Goal: Task Accomplishment & Management: Use online tool/utility

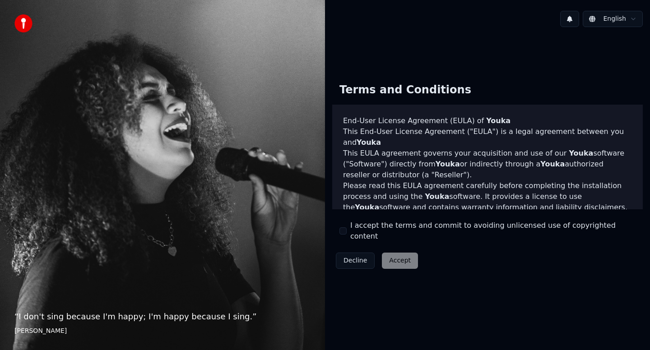
click at [401, 258] on div "Decline Accept" at bounding box center [376, 260] width 89 height 23
click at [344, 232] on button "I accept the terms and commit to avoiding unlicensed use of copyrighted content" at bounding box center [342, 230] width 7 height 7
click at [399, 253] on button "Accept" at bounding box center [400, 261] width 36 height 16
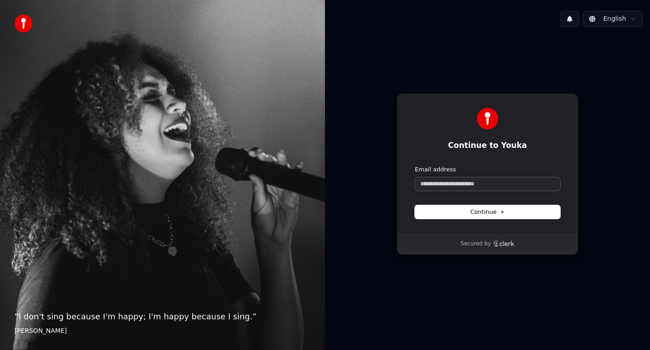
click at [499, 184] on input "Email address" at bounding box center [487, 184] width 145 height 14
click at [516, 212] on button "Continue" at bounding box center [487, 212] width 145 height 14
type input "**********"
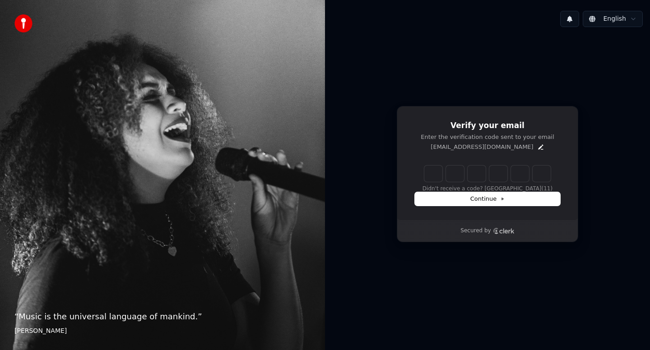
click at [438, 171] on input "Enter verification code" at bounding box center [487, 174] width 126 height 16
type input "******"
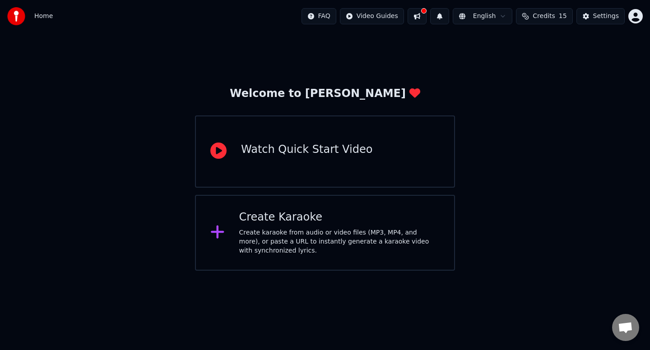
click at [221, 234] on icon at bounding box center [217, 232] width 14 height 16
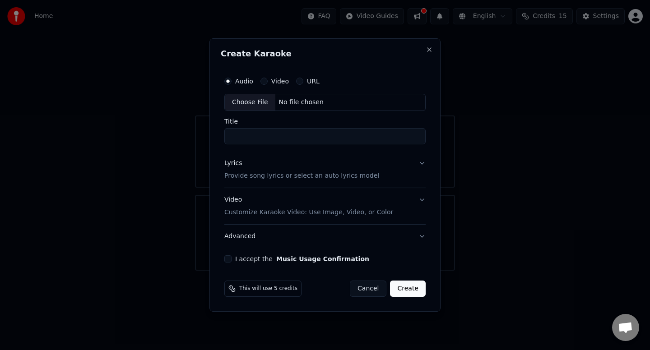
click at [249, 105] on div "Choose File" at bounding box center [250, 102] width 51 height 16
click at [424, 165] on button "Lyrics Provide song lyrics or select an auto lyrics model" at bounding box center [324, 170] width 205 height 36
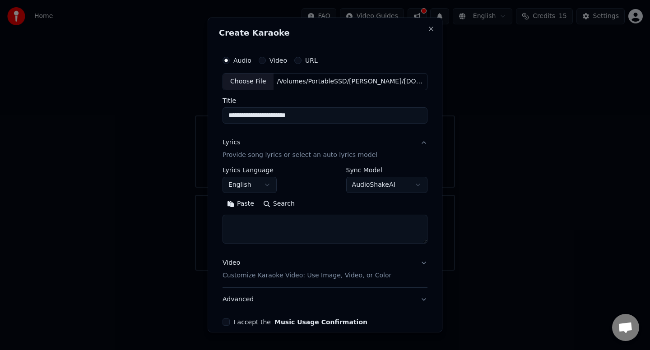
drag, startPoint x: 310, startPoint y: 116, endPoint x: 269, endPoint y: 118, distance: 41.5
click at [269, 118] on input "**********" at bounding box center [324, 115] width 205 height 16
click at [231, 114] on input "**********" at bounding box center [324, 115] width 205 height 16
click at [242, 115] on input "**********" at bounding box center [324, 115] width 205 height 16
click at [269, 117] on input "**********" at bounding box center [324, 115] width 205 height 16
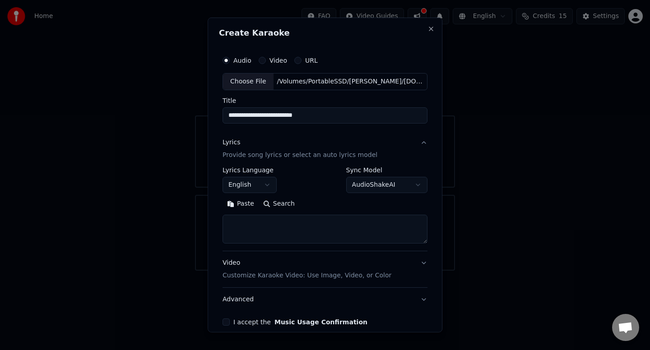
type input "**********"
click at [420, 263] on button "Video Customize Karaoke Video: Use Image, Video, or Color" at bounding box center [324, 269] width 205 height 36
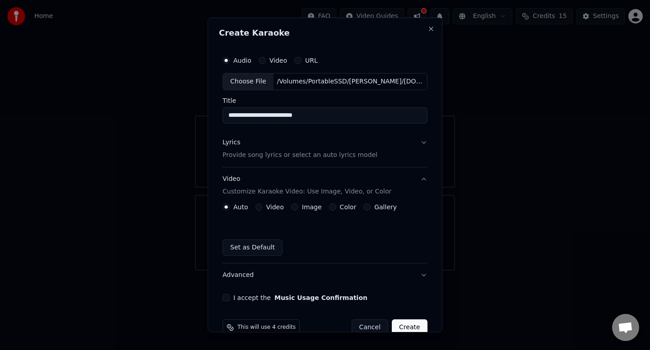
click at [329, 208] on button "Color" at bounding box center [332, 206] width 7 height 7
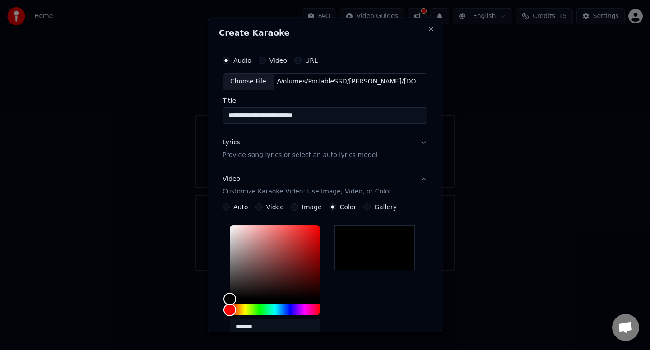
click at [420, 180] on button "Video Customize Karaoke Video: Use Image, Video, or Color" at bounding box center [324, 185] width 205 height 36
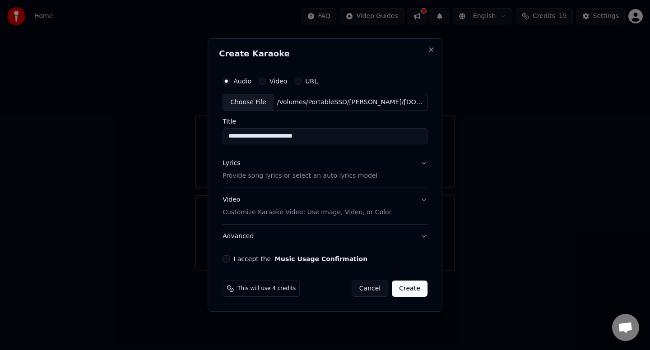
click at [262, 83] on button "Video" at bounding box center [261, 81] width 7 height 7
click at [230, 84] on div "Audio" at bounding box center [238, 81] width 29 height 7
click at [229, 83] on button "Audio" at bounding box center [227, 81] width 7 height 7
click at [267, 82] on div "Video" at bounding box center [274, 81] width 28 height 7
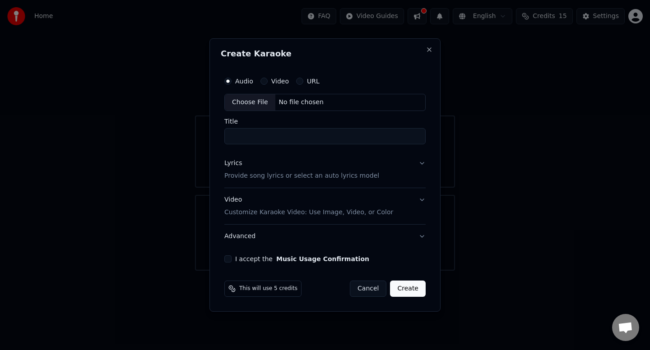
click at [264, 81] on button "Video" at bounding box center [263, 81] width 7 height 7
click at [296, 103] on div "No file chosen" at bounding box center [301, 102] width 52 height 9
click at [232, 83] on div "Audio" at bounding box center [238, 81] width 29 height 7
click at [232, 81] on div "Audio" at bounding box center [238, 81] width 29 height 7
click at [239, 83] on label "Audio" at bounding box center [244, 81] width 18 height 6
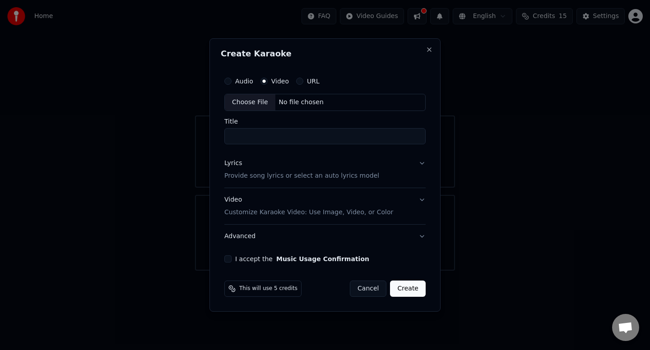
click at [231, 83] on button "Audio" at bounding box center [227, 81] width 7 height 7
click at [250, 102] on div "Choose File" at bounding box center [250, 102] width 51 height 16
drag, startPoint x: 311, startPoint y: 136, endPoint x: 236, endPoint y: 138, distance: 74.9
click at [236, 138] on input "**********" at bounding box center [324, 136] width 205 height 16
type input "**********"
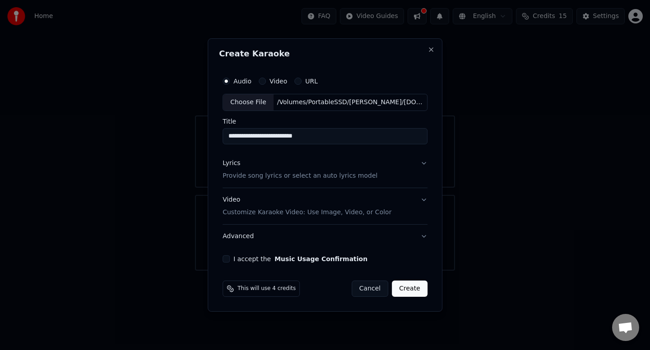
click at [423, 164] on button "Lyrics Provide song lyrics or select an auto lyrics model" at bounding box center [324, 170] width 205 height 36
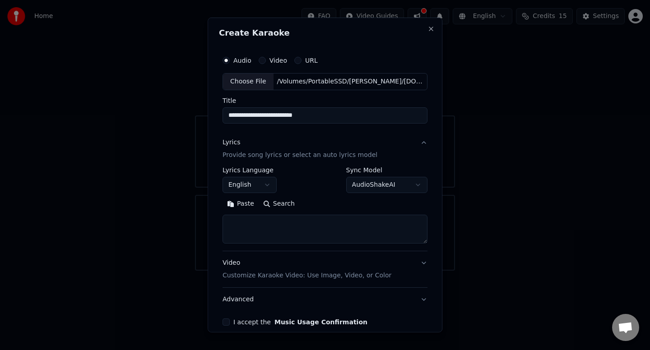
click at [395, 187] on body "**********" at bounding box center [325, 135] width 650 height 271
click at [248, 228] on textarea at bounding box center [324, 229] width 205 height 29
paste textarea "**********"
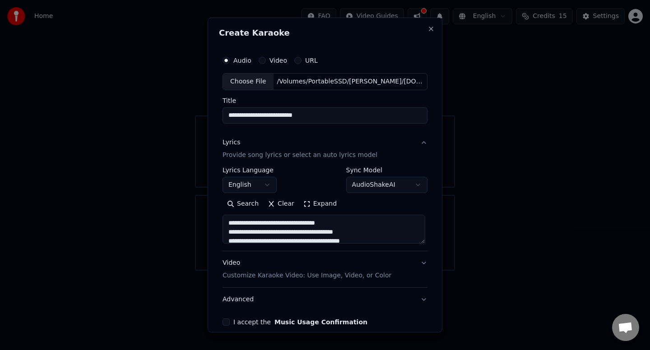
scroll to position [137, 0]
type textarea "**********"
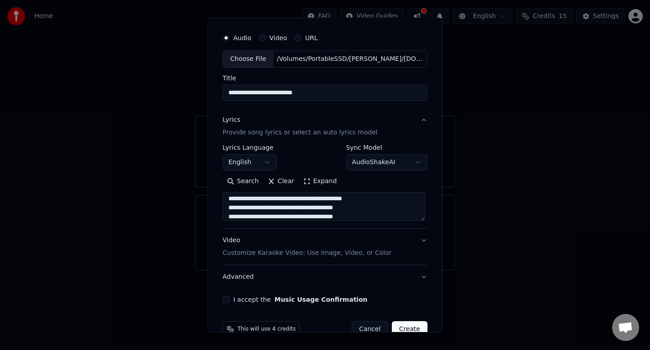
scroll to position [42, 0]
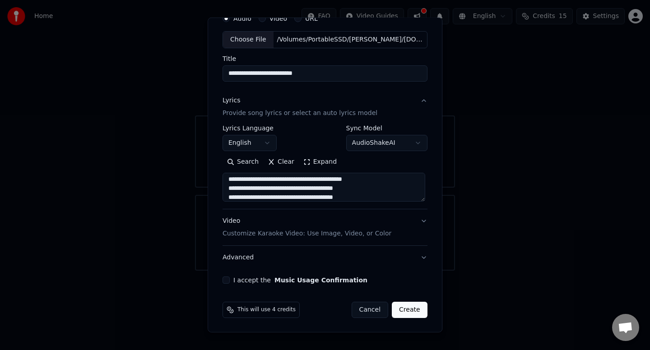
click at [418, 222] on button "Video Customize Karaoke Video: Use Image, Video, or Color" at bounding box center [324, 227] width 205 height 36
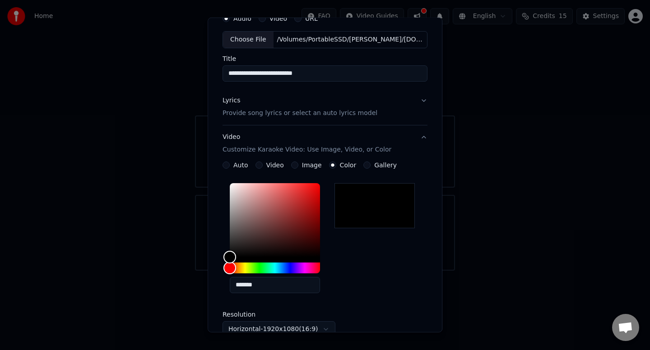
click at [258, 166] on button "Video" at bounding box center [258, 164] width 7 height 7
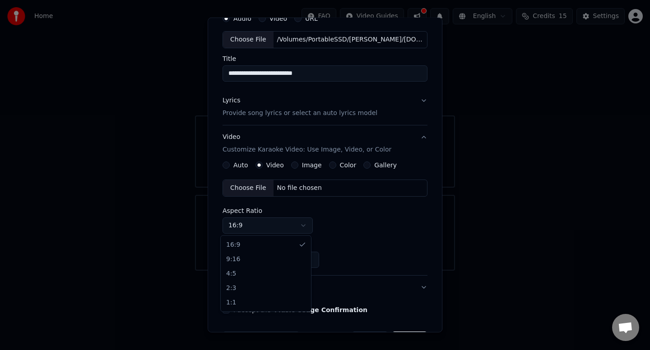
click at [265, 223] on body "**********" at bounding box center [325, 135] width 650 height 271
click at [258, 189] on div "Choose File" at bounding box center [248, 188] width 51 height 16
click at [293, 167] on button "Image" at bounding box center [294, 164] width 7 height 7
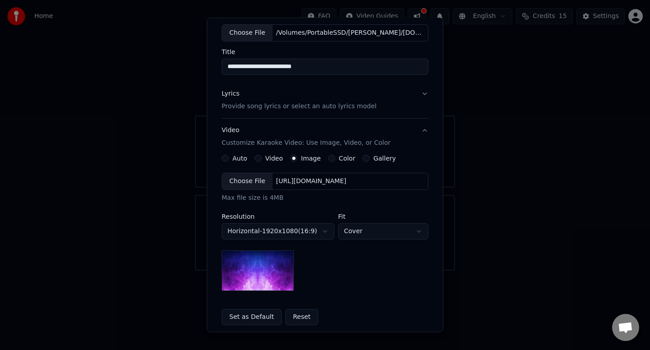
scroll to position [51, 0]
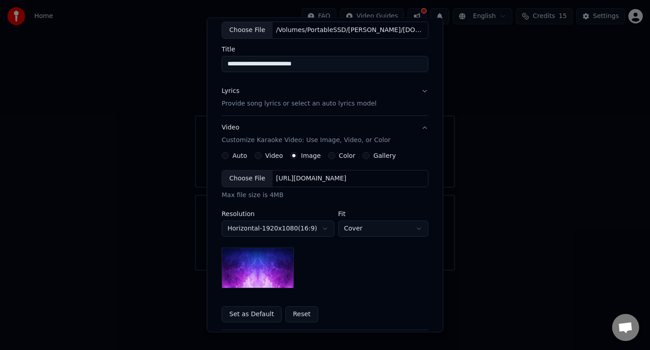
click at [328, 158] on button "Color" at bounding box center [331, 155] width 7 height 7
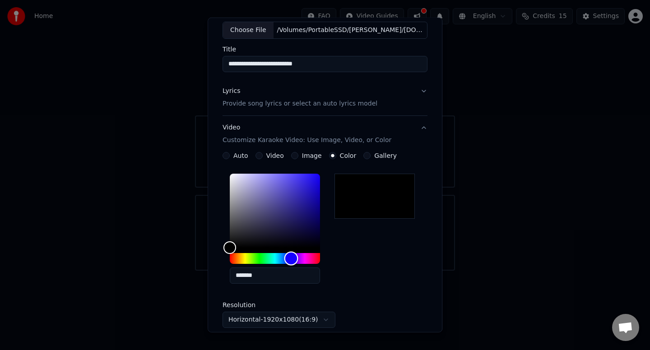
drag, startPoint x: 230, startPoint y: 259, endPoint x: 289, endPoint y: 258, distance: 58.6
click at [289, 258] on div "Hue" at bounding box center [291, 258] width 14 height 14
drag, startPoint x: 233, startPoint y: 244, endPoint x: 305, endPoint y: 247, distance: 71.8
click at [305, 247] on div "Color" at bounding box center [275, 211] width 90 height 74
type input "*******"
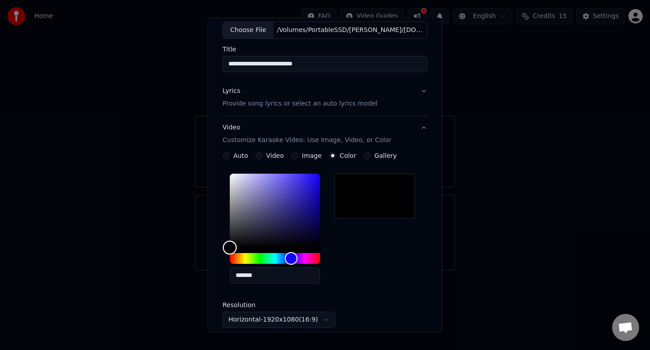
drag, startPoint x: 305, startPoint y: 247, endPoint x: 224, endPoint y: 251, distance: 81.3
click at [224, 251] on div "Color" at bounding box center [230, 247] width 14 height 14
click at [288, 260] on div "Hue" at bounding box center [291, 258] width 14 height 14
click at [286, 279] on input "*******" at bounding box center [275, 276] width 90 height 16
click at [369, 197] on div at bounding box center [374, 196] width 80 height 45
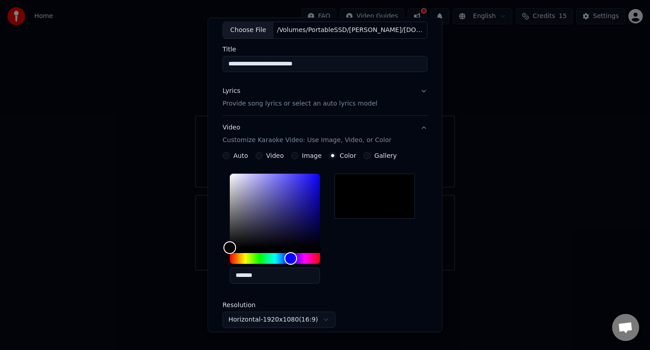
click at [369, 197] on div at bounding box center [374, 196] width 80 height 45
click at [363, 157] on button "Gallery" at bounding box center [366, 155] width 7 height 7
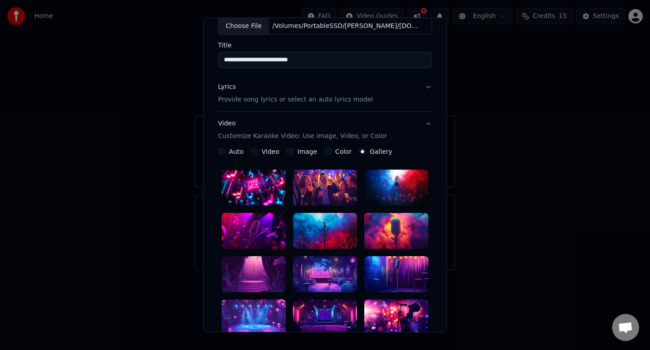
scroll to position [0, 0]
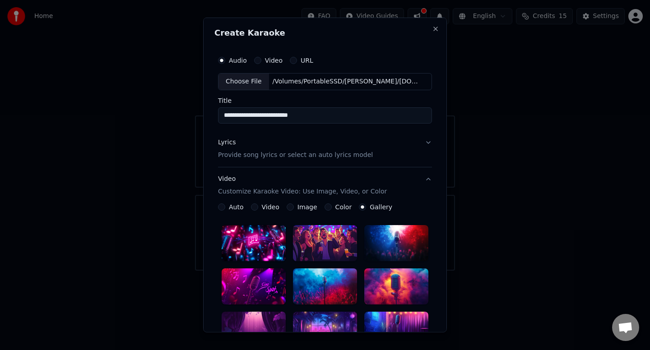
click at [286, 207] on button "Image" at bounding box center [289, 206] width 7 height 7
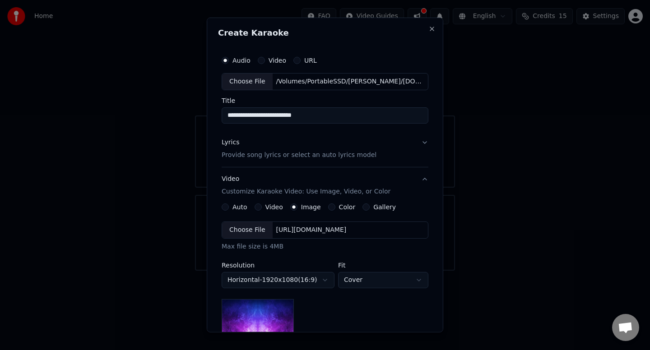
click at [373, 208] on label "Gallery" at bounding box center [384, 207] width 23 height 6
click at [368, 208] on button "Gallery" at bounding box center [365, 206] width 7 height 7
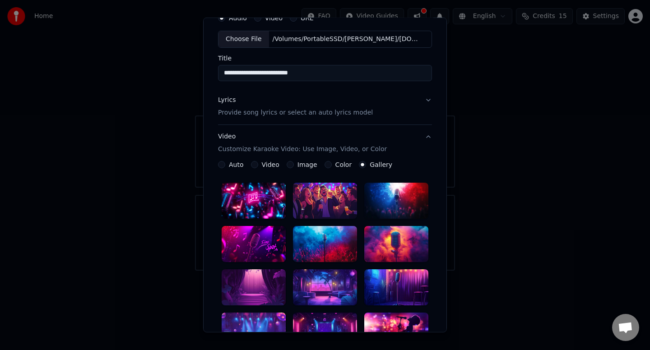
scroll to position [41, 0]
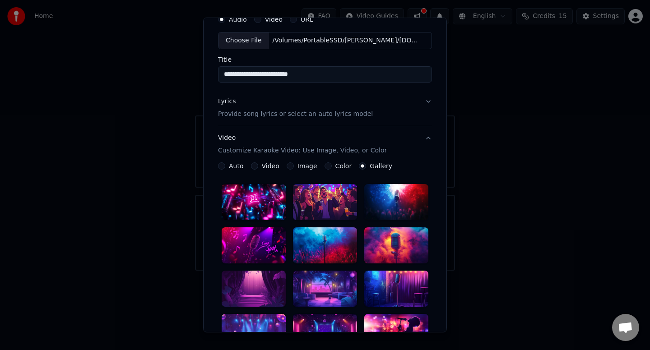
click at [286, 167] on button "Image" at bounding box center [289, 165] width 7 height 7
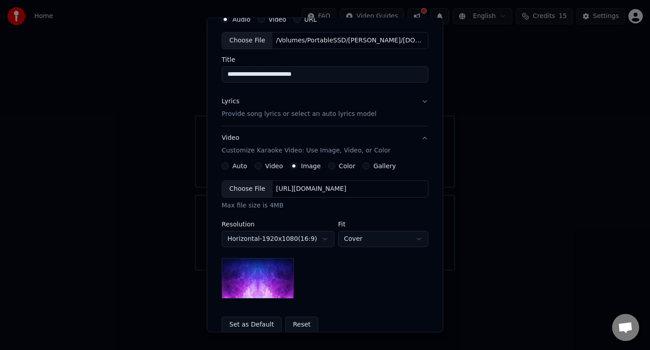
click at [244, 189] on div "Choose File" at bounding box center [247, 189] width 51 height 16
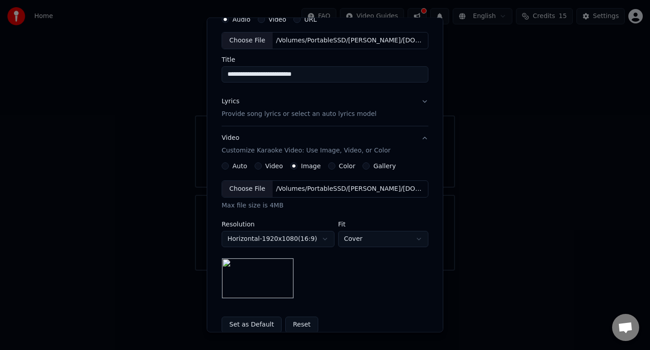
click at [328, 168] on button "Color" at bounding box center [331, 165] width 7 height 7
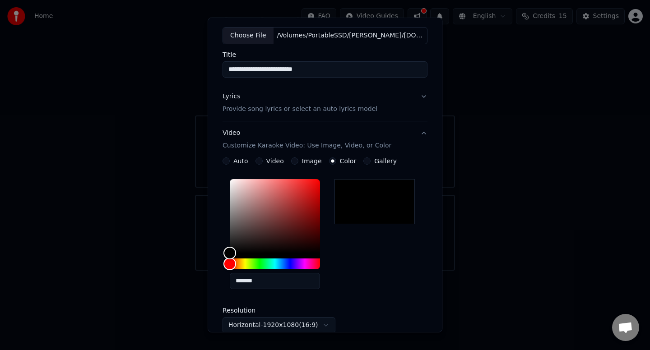
scroll to position [46, 0]
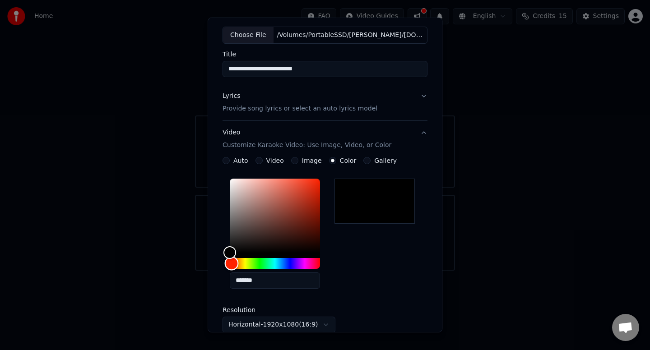
click at [229, 262] on div "Hue" at bounding box center [232, 263] width 14 height 14
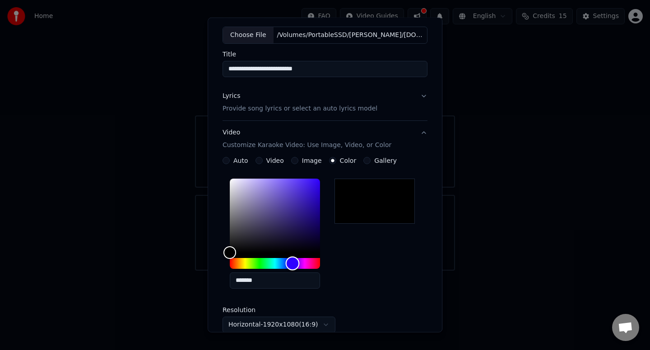
drag, startPoint x: 229, startPoint y: 262, endPoint x: 290, endPoint y: 263, distance: 60.9
click at [290, 263] on div "Hue" at bounding box center [293, 263] width 14 height 14
drag, startPoint x: 290, startPoint y: 263, endPoint x: 290, endPoint y: 277, distance: 14.4
click at [290, 277] on div "*******" at bounding box center [275, 236] width 90 height 114
click at [290, 265] on div "Hue" at bounding box center [293, 263] width 14 height 14
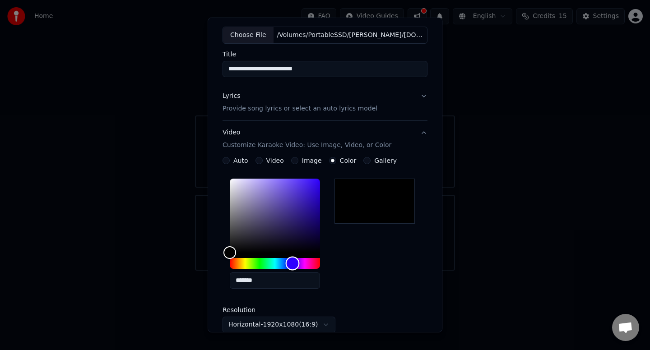
click at [290, 265] on div "Hue" at bounding box center [293, 263] width 14 height 14
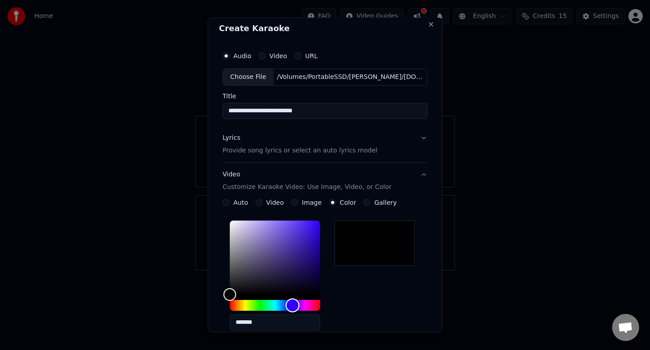
scroll to position [0, 0]
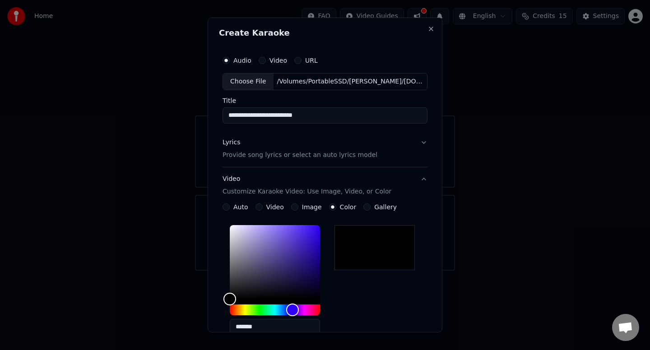
click at [293, 208] on button "Image" at bounding box center [294, 206] width 7 height 7
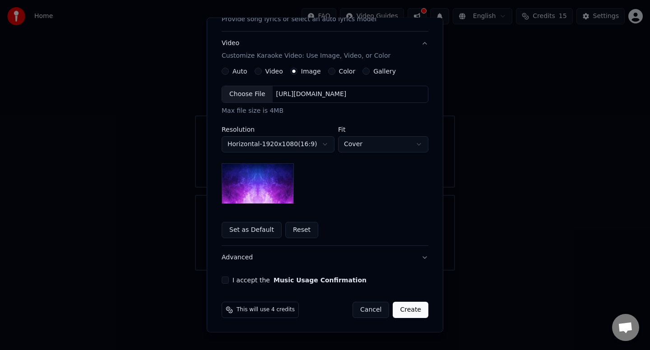
scroll to position [74, 0]
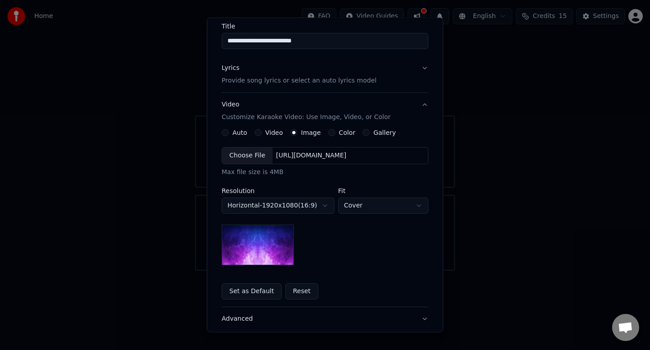
click at [255, 133] on button "Video" at bounding box center [257, 132] width 7 height 7
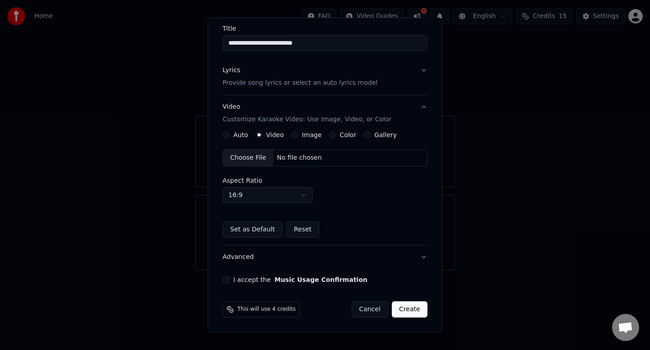
scroll to position [72, 0]
click at [291, 134] on button "Image" at bounding box center [294, 135] width 7 height 7
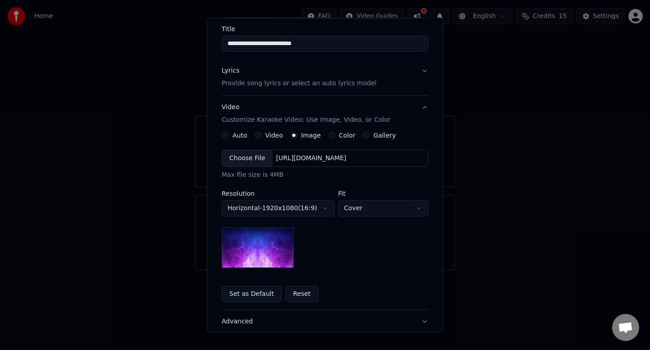
click at [251, 155] on div "Choose File" at bounding box center [247, 158] width 51 height 16
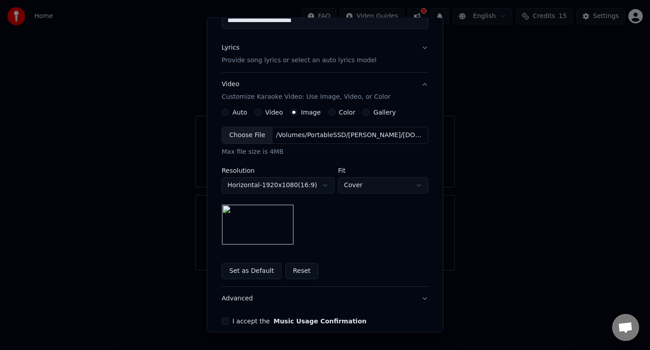
scroll to position [136, 0]
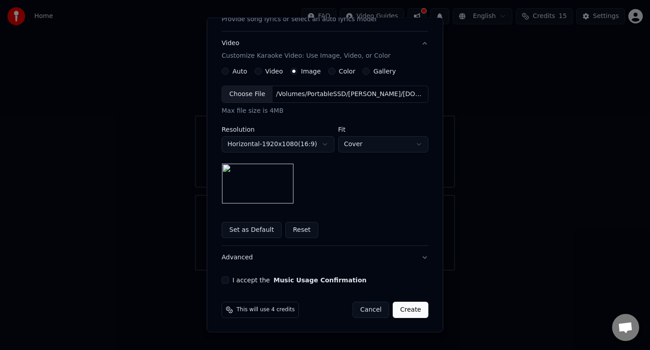
click at [226, 280] on div "I accept the Music Usage Confirmation" at bounding box center [324, 280] width 207 height 7
click at [222, 280] on button "I accept the Music Usage Confirmation" at bounding box center [224, 280] width 7 height 7
click at [407, 310] on button "Create" at bounding box center [410, 310] width 36 height 16
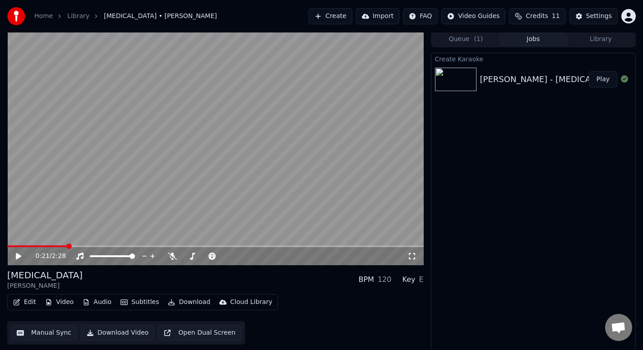
scroll to position [1, 0]
click at [171, 257] on icon at bounding box center [172, 256] width 9 height 7
click at [31, 301] on button "Edit" at bounding box center [24, 302] width 30 height 13
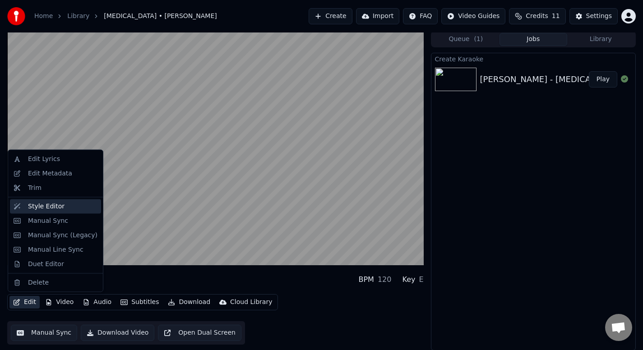
click at [40, 205] on div "Style Editor" at bounding box center [46, 206] width 37 height 9
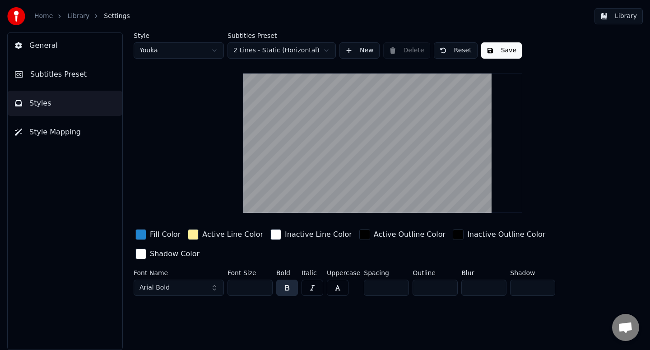
click at [183, 280] on button "Arial Bold" at bounding box center [179, 288] width 90 height 16
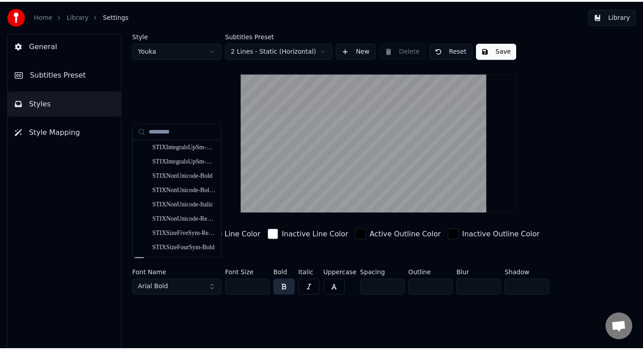
scroll to position [9074, 0]
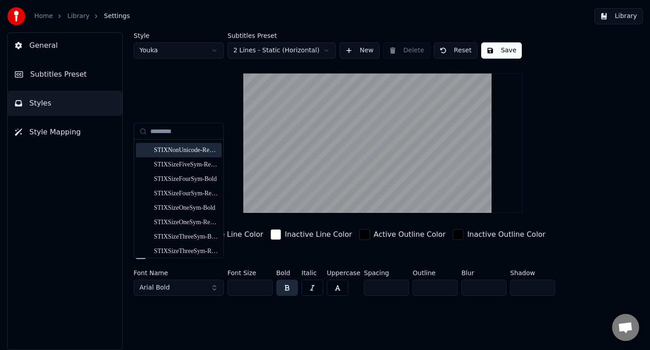
click at [257, 55] on html "Home Library Settings Library General Subtitles Preset Styles Style Mapping Sty…" at bounding box center [325, 175] width 650 height 350
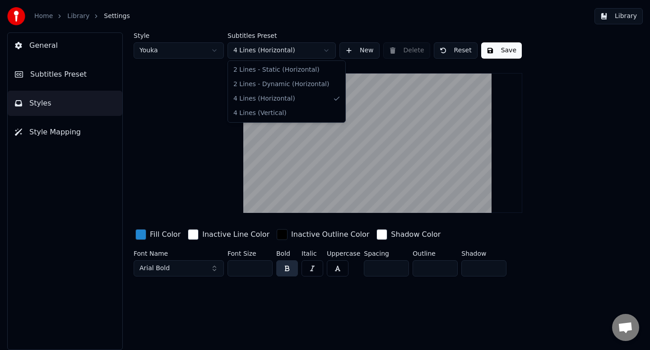
click at [298, 55] on html "Home Library Settings Library General Subtitles Preset Styles Style Mapping Sty…" at bounding box center [325, 175] width 650 height 350
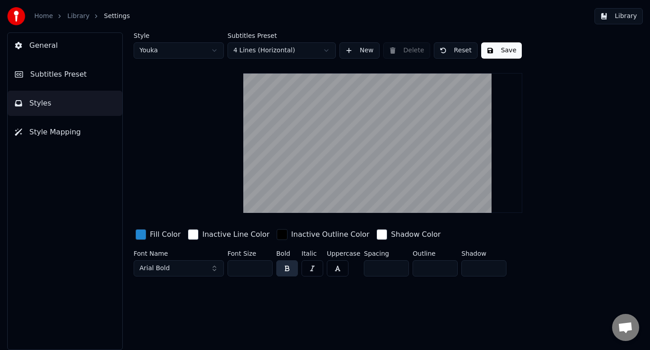
click at [582, 132] on html "Home Library Settings Library General Subtitles Preset Styles Style Mapping Sty…" at bounding box center [325, 175] width 650 height 350
click at [507, 50] on button "Save" at bounding box center [501, 50] width 41 height 16
click at [497, 53] on button "Save" at bounding box center [501, 50] width 41 height 16
click at [77, 15] on link "Library" at bounding box center [78, 16] width 22 height 9
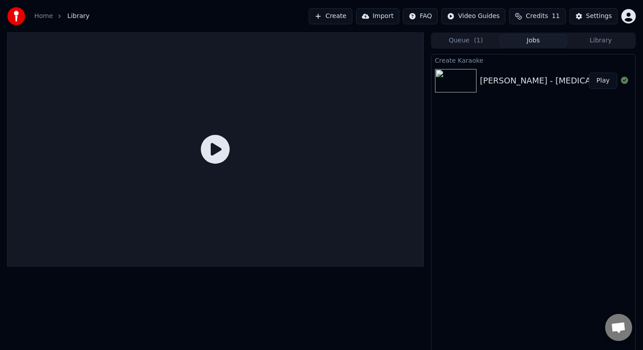
click at [43, 18] on link "Home" at bounding box center [43, 16] width 18 height 9
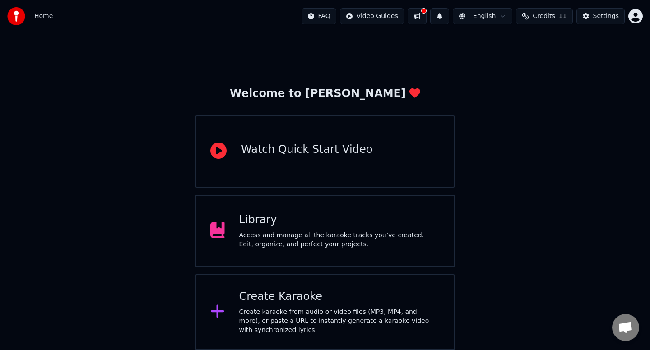
click at [422, 21] on button at bounding box center [416, 16] width 19 height 16
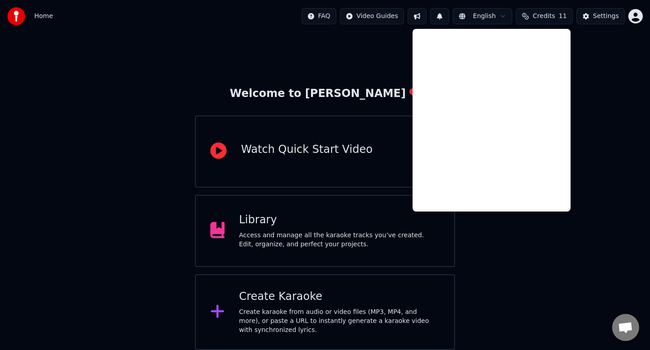
click at [629, 137] on div "Welcome to Youka Watch Quick Start Video Library Access and manage all the kara…" at bounding box center [325, 191] width 650 height 318
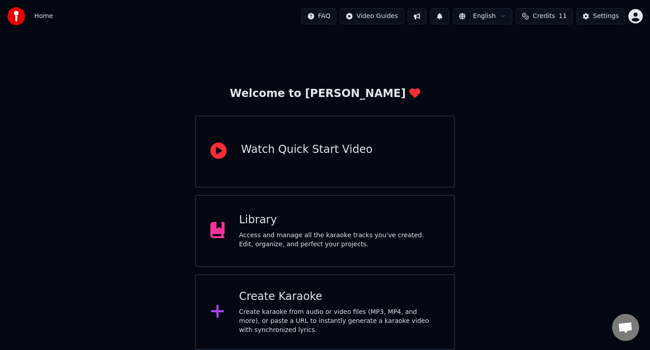
click at [329, 238] on div "Access and manage all the karaoke tracks you’ve created. Edit, organize, and pe…" at bounding box center [339, 240] width 201 height 18
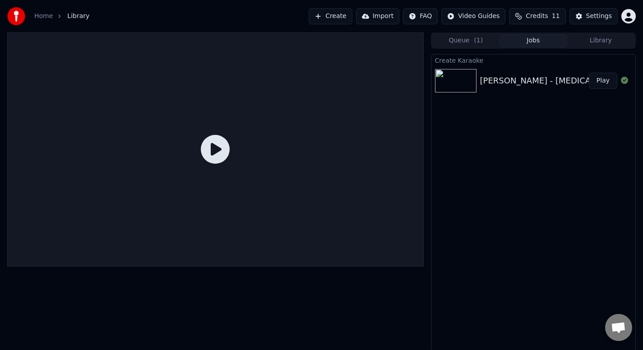
click at [518, 81] on div "My Chemical Romance - Cancer" at bounding box center [551, 80] width 143 height 13
click at [210, 147] on icon at bounding box center [215, 149] width 29 height 29
click at [607, 81] on button "Play" at bounding box center [603, 81] width 28 height 16
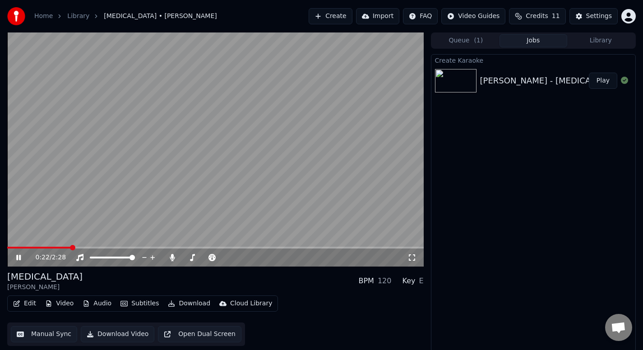
click at [203, 203] on video at bounding box center [215, 149] width 416 height 234
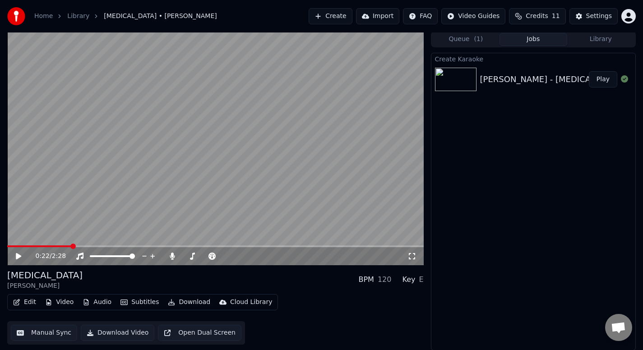
scroll to position [1, 0]
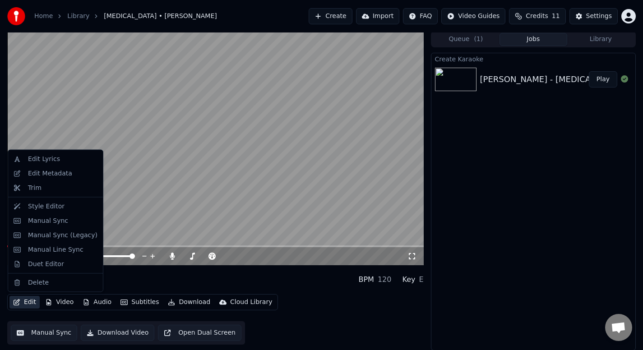
click at [20, 304] on icon "button" at bounding box center [16, 302] width 7 height 6
click at [46, 161] on div "Edit Lyrics" at bounding box center [44, 159] width 32 height 9
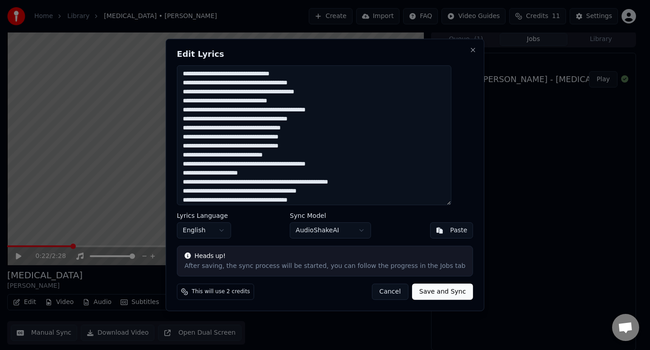
click at [379, 291] on button "Cancel" at bounding box center [389, 292] width 37 height 16
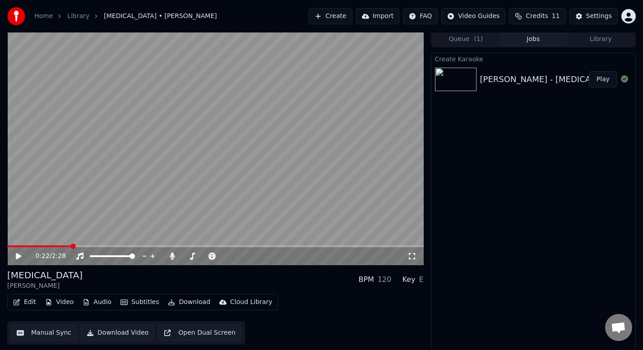
click at [24, 302] on button "Edit" at bounding box center [24, 302] width 30 height 13
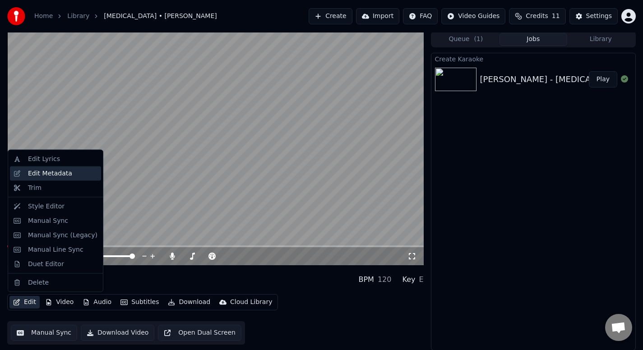
click at [34, 175] on div "Edit Metadata" at bounding box center [50, 173] width 44 height 9
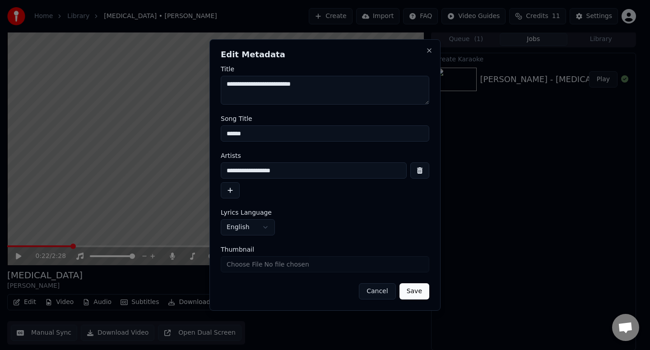
click at [376, 293] on button "Cancel" at bounding box center [377, 291] width 37 height 16
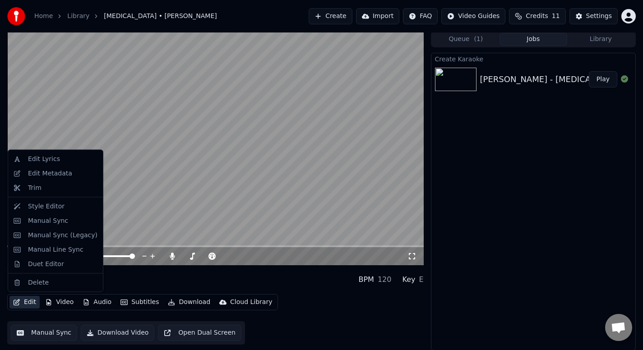
click at [32, 305] on button "Edit" at bounding box center [24, 302] width 30 height 13
click at [56, 206] on div "Style Editor" at bounding box center [46, 206] width 37 height 9
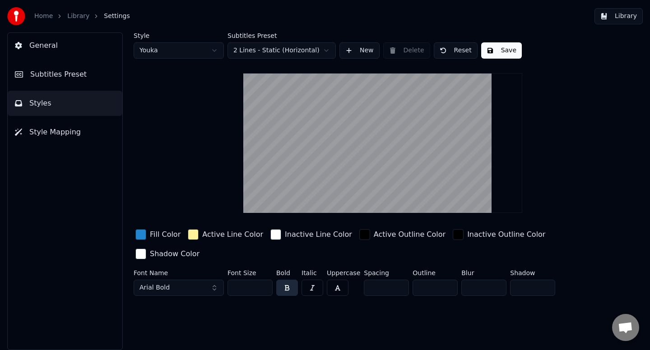
click at [142, 237] on div "button" at bounding box center [140, 234] width 11 height 11
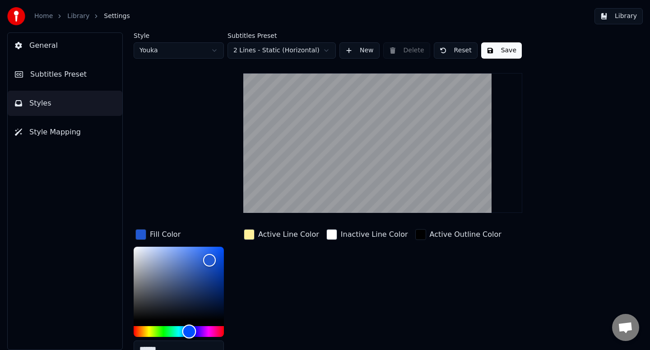
type input "*******"
click at [189, 333] on div "Hue" at bounding box center [190, 332] width 14 height 14
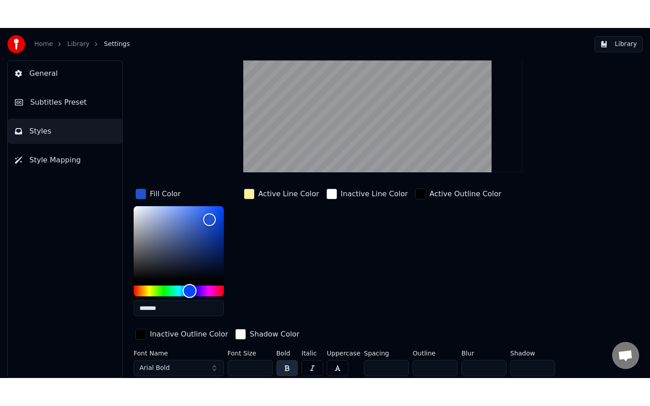
scroll to position [69, 0]
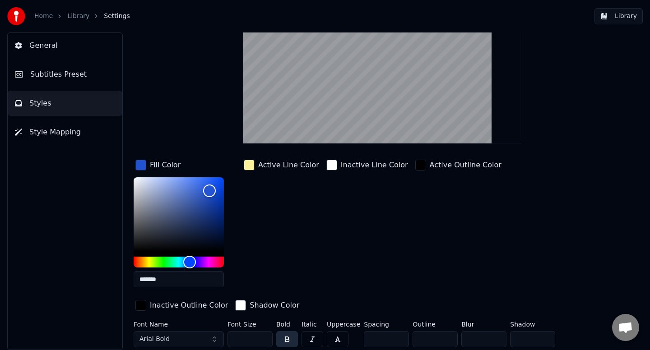
drag, startPoint x: 140, startPoint y: 279, endPoint x: 169, endPoint y: 279, distance: 28.4
click at [169, 279] on input "*******" at bounding box center [179, 279] width 90 height 16
click at [247, 166] on div "button" at bounding box center [249, 165] width 11 height 11
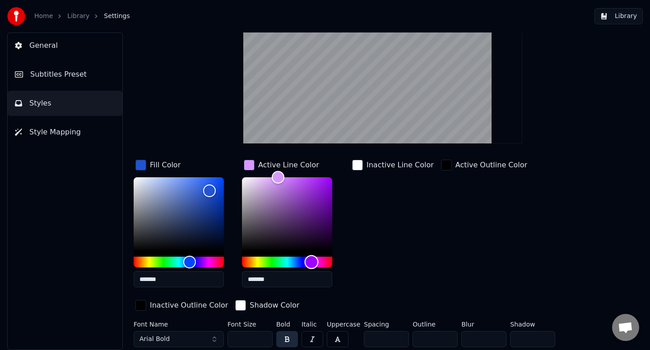
type input "*******"
drag, startPoint x: 257, startPoint y: 266, endPoint x: 311, endPoint y: 254, distance: 55.0
click at [311, 254] on div at bounding box center [287, 222] width 90 height 90
click at [399, 336] on input "*" at bounding box center [386, 339] width 45 height 16
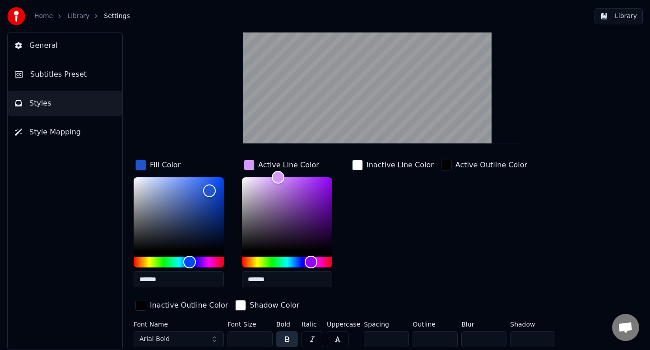
click at [399, 336] on input "*" at bounding box center [386, 339] width 45 height 16
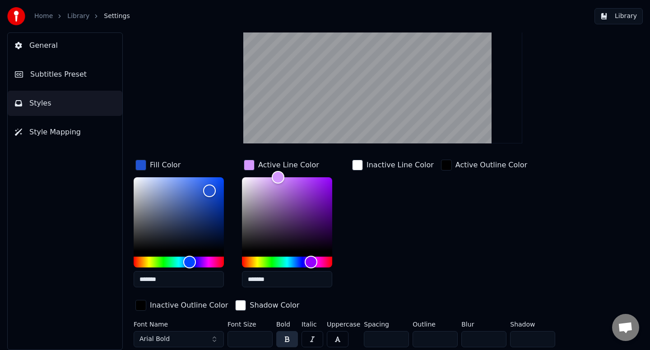
click at [399, 336] on input "*" at bounding box center [386, 339] width 45 height 16
click at [399, 336] on input "**" at bounding box center [386, 339] width 45 height 16
type input "**"
click at [399, 336] on input "**" at bounding box center [386, 339] width 45 height 16
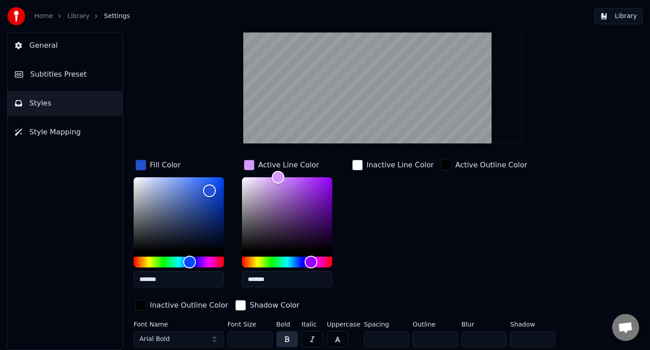
click at [448, 337] on input "**" at bounding box center [434, 339] width 45 height 16
type input "**"
click at [448, 337] on input "**" at bounding box center [434, 339] width 45 height 16
click at [398, 341] on input "**" at bounding box center [386, 339] width 45 height 16
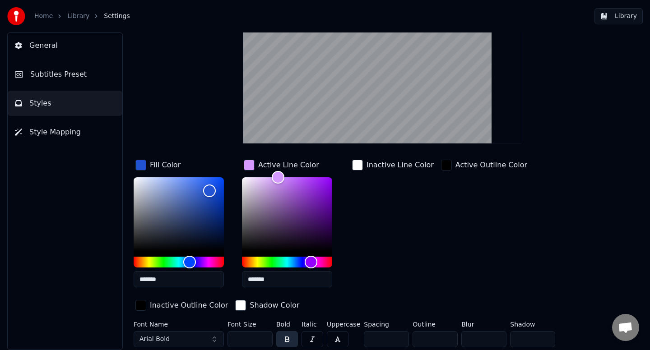
click at [398, 341] on input "*" at bounding box center [386, 339] width 45 height 16
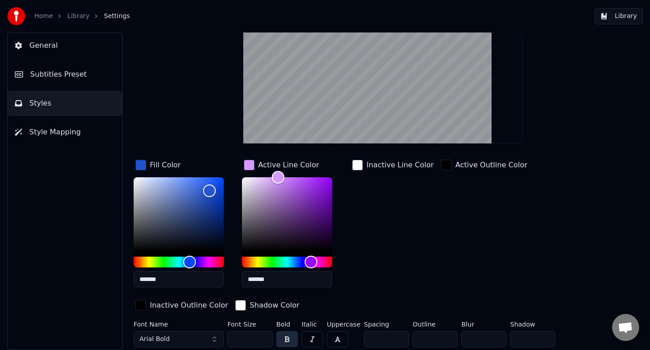
click at [398, 341] on input "*" at bounding box center [386, 339] width 45 height 16
type input "*"
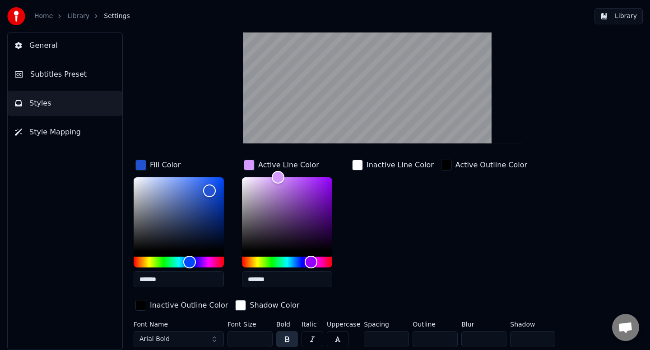
click at [398, 341] on input "*" at bounding box center [386, 339] width 45 height 16
click at [448, 341] on input "**" at bounding box center [434, 339] width 45 height 16
click at [448, 341] on input "*" at bounding box center [434, 339] width 45 height 16
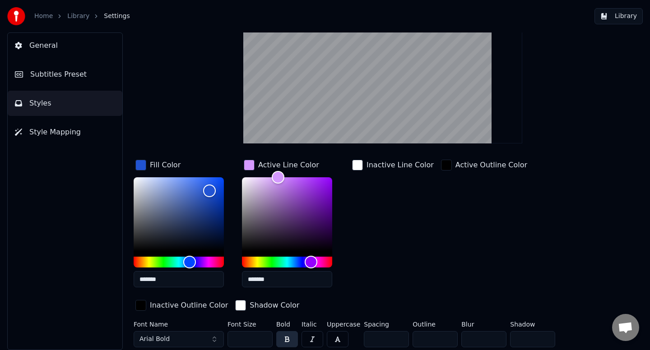
click at [448, 341] on input "*" at bounding box center [434, 339] width 45 height 16
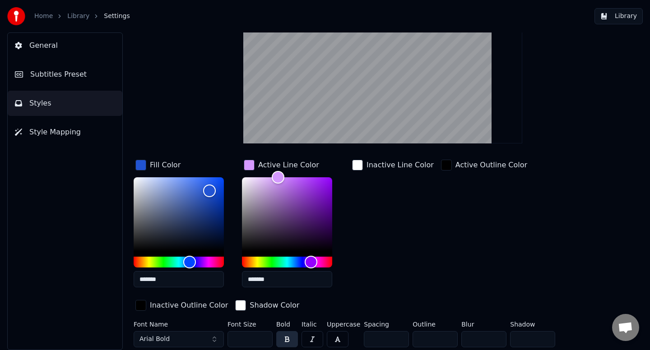
click at [448, 341] on input "*" at bounding box center [434, 339] width 45 height 16
type input "*"
click at [448, 341] on input "*" at bounding box center [434, 339] width 45 height 16
click at [344, 341] on button "button" at bounding box center [338, 339] width 22 height 16
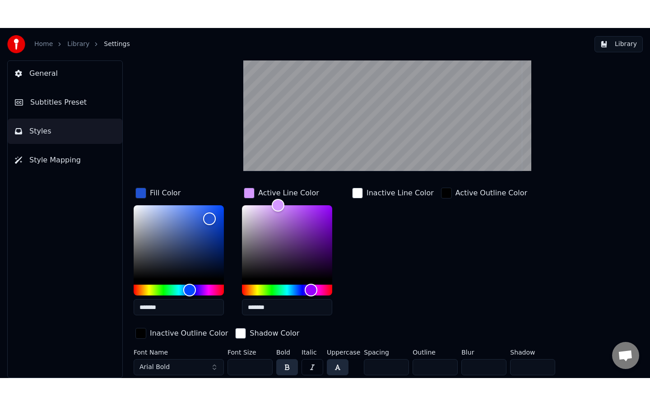
scroll to position [36, 0]
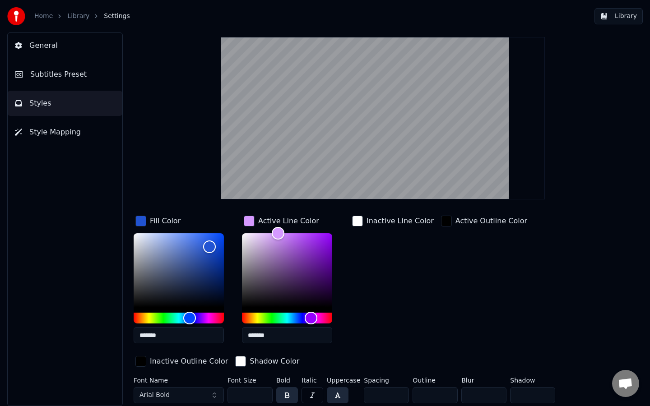
click at [43, 131] on span "Style Mapping" at bounding box center [54, 132] width 51 height 11
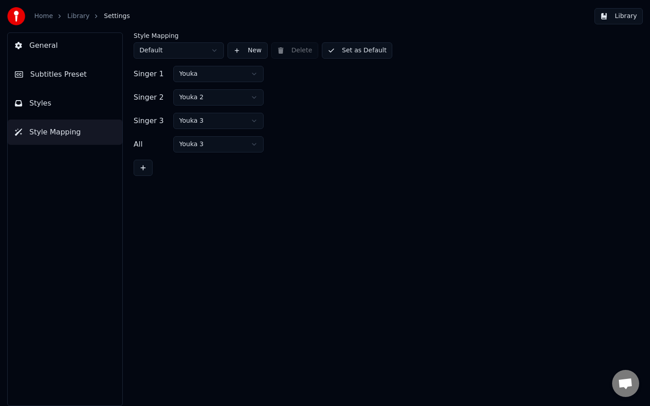
scroll to position [0, 0]
click at [53, 106] on button "Styles" at bounding box center [65, 103] width 115 height 25
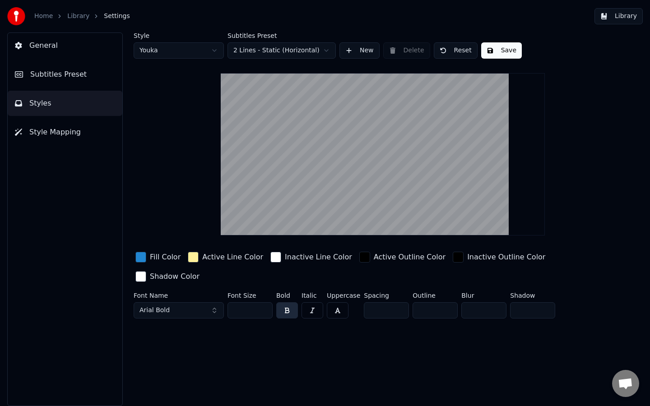
click at [340, 302] on button "button" at bounding box center [338, 310] width 22 height 16
click at [489, 54] on button "Save" at bounding box center [501, 50] width 41 height 16
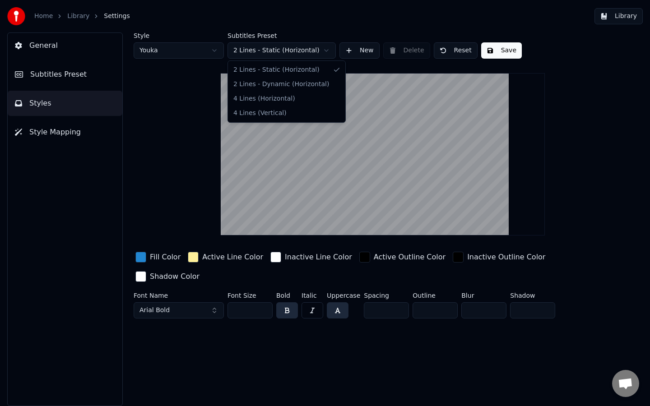
click at [304, 53] on html "Home Library Settings Library General Subtitles Preset Styles Style Mapping Sty…" at bounding box center [325, 203] width 650 height 406
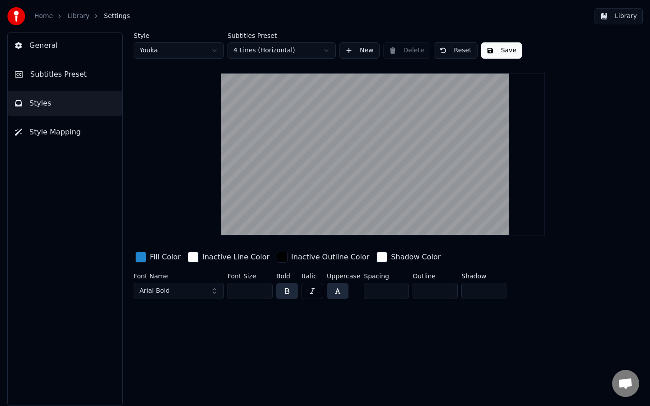
click at [345, 295] on button "button" at bounding box center [338, 291] width 22 height 16
click at [344, 295] on button "button" at bounding box center [338, 291] width 22 height 16
click at [341, 293] on button "button" at bounding box center [338, 291] width 22 height 16
click at [340, 295] on button "button" at bounding box center [338, 291] width 22 height 16
click at [337, 296] on button "button" at bounding box center [338, 291] width 22 height 16
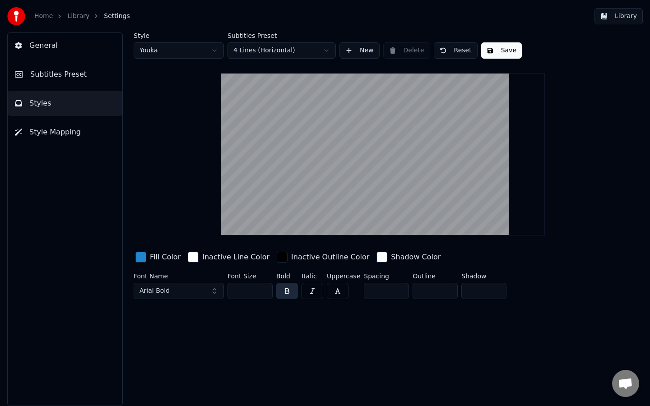
click at [337, 296] on button "button" at bounding box center [338, 291] width 22 height 16
click at [341, 295] on button "button" at bounding box center [338, 291] width 22 height 16
click at [297, 54] on html "Home Library Settings Library General Subtitles Preset Styles Style Mapping Sty…" at bounding box center [325, 203] width 650 height 406
click at [343, 291] on button "button" at bounding box center [338, 291] width 22 height 16
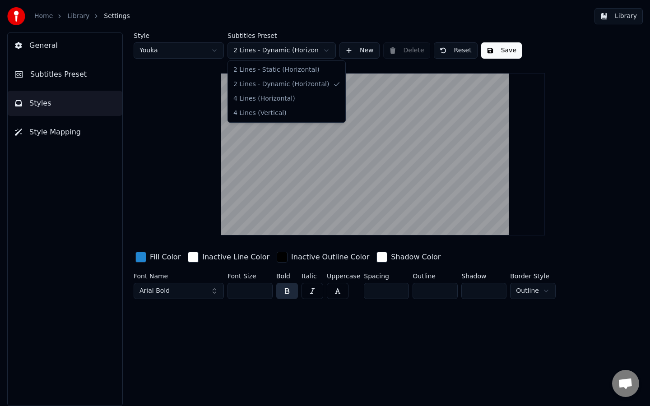
click at [277, 51] on html "Home Library Settings Library General Subtitles Preset Styles Style Mapping Sty…" at bounding box center [325, 203] width 650 height 406
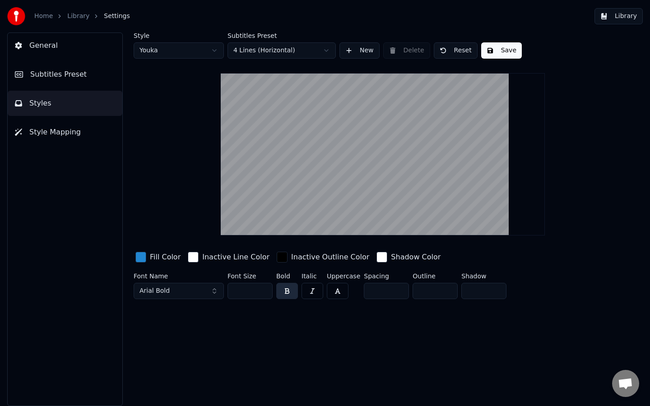
click at [343, 289] on button "button" at bounding box center [338, 291] width 22 height 16
click at [190, 256] on div "button" at bounding box center [193, 257] width 11 height 11
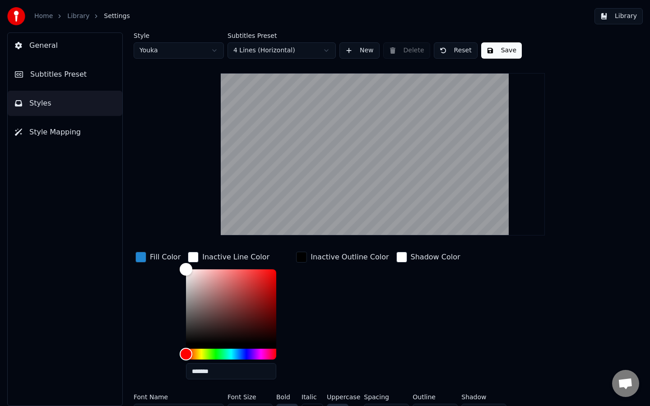
click at [144, 259] on div "button" at bounding box center [140, 257] width 11 height 11
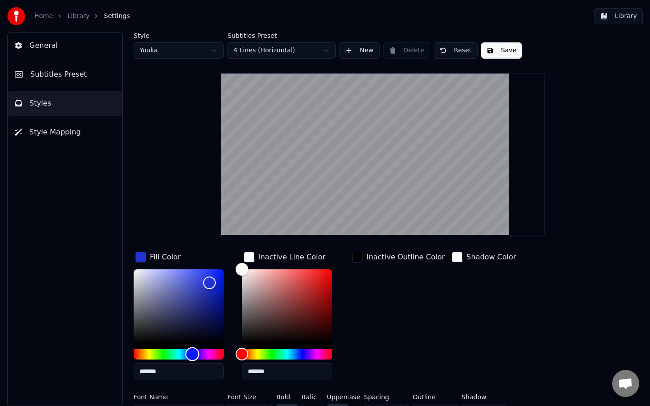
type input "*******"
click at [192, 350] on div "Hue" at bounding box center [192, 354] width 14 height 14
click at [176, 350] on input "*******" at bounding box center [179, 371] width 90 height 16
drag, startPoint x: 140, startPoint y: 371, endPoint x: 174, endPoint y: 371, distance: 34.3
click at [173, 350] on input "*******" at bounding box center [179, 371] width 90 height 16
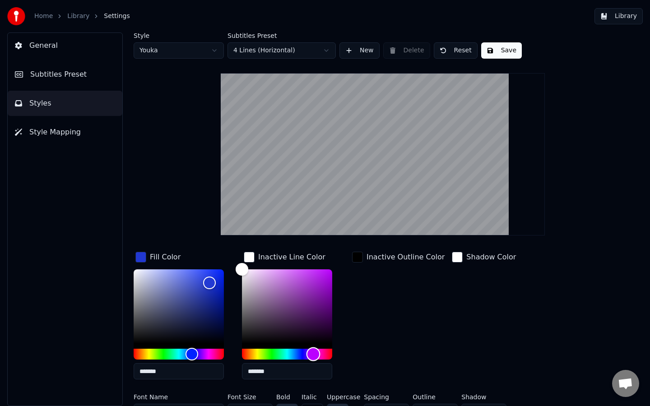
drag, startPoint x: 245, startPoint y: 353, endPoint x: 313, endPoint y: 356, distance: 68.2
click at [313, 350] on div "Hue" at bounding box center [313, 354] width 14 height 14
click at [250, 261] on div "button" at bounding box center [249, 257] width 11 height 11
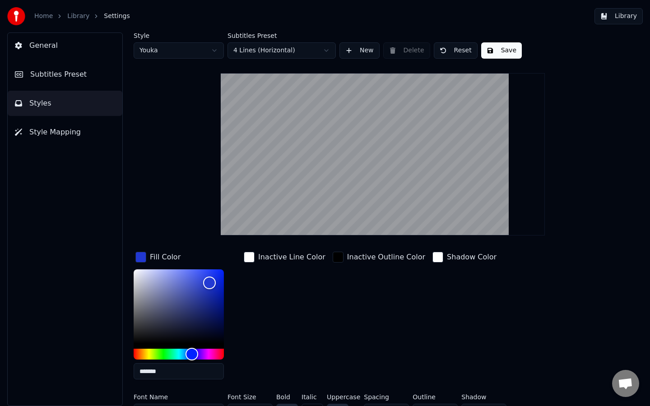
click at [250, 259] on div "button" at bounding box center [249, 257] width 11 height 11
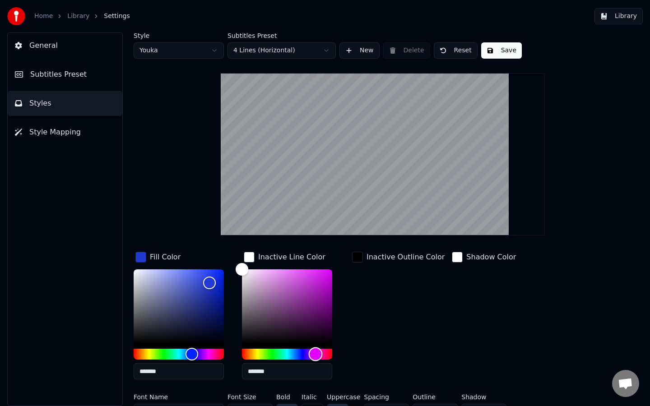
drag, startPoint x: 243, startPoint y: 352, endPoint x: 315, endPoint y: 355, distance: 72.2
click at [315, 350] on div "Hue" at bounding box center [316, 354] width 14 height 14
click at [277, 350] on input "*******" at bounding box center [287, 371] width 90 height 16
drag, startPoint x: 277, startPoint y: 375, endPoint x: 240, endPoint y: 372, distance: 37.6
click at [240, 350] on div "Fill Color ******* Inactive Line Color ******* Inactive Outline Color Shadow Co…" at bounding box center [361, 318] width 455 height 137
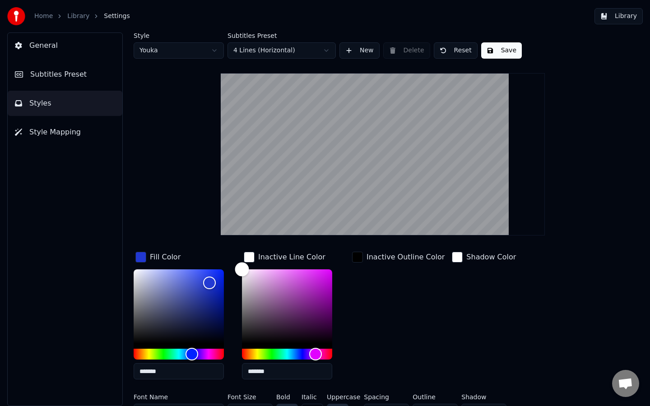
click at [318, 281] on div "Color" at bounding box center [287, 306] width 90 height 74
type input "*******"
drag, startPoint x: 319, startPoint y: 281, endPoint x: 325, endPoint y: 291, distance: 11.8
click at [325, 291] on div "Color" at bounding box center [325, 291] width 14 height 14
drag, startPoint x: 248, startPoint y: 371, endPoint x: 288, endPoint y: 371, distance: 39.7
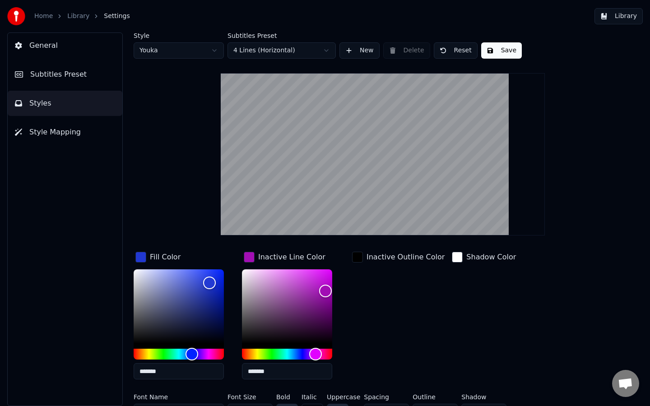
click at [287, 350] on input "*******" at bounding box center [287, 371] width 90 height 16
click at [489, 52] on button "Save" at bounding box center [501, 50] width 41 height 16
click at [611, 17] on button "Library" at bounding box center [618, 16] width 48 height 16
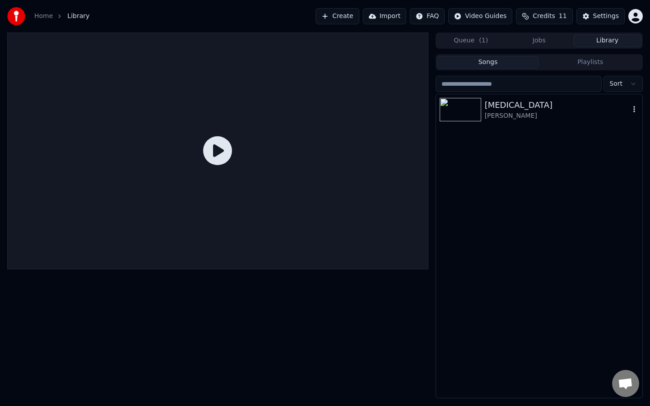
click at [501, 107] on div "Cancer" at bounding box center [556, 105] width 145 height 13
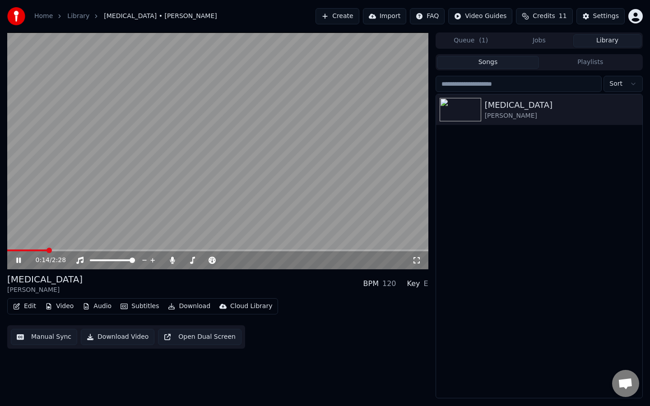
click at [45, 250] on span at bounding box center [217, 250] width 421 height 2
click at [171, 261] on icon at bounding box center [172, 260] width 9 height 7
click at [171, 261] on icon at bounding box center [172, 260] width 5 height 7
click at [171, 261] on icon at bounding box center [172, 260] width 9 height 7
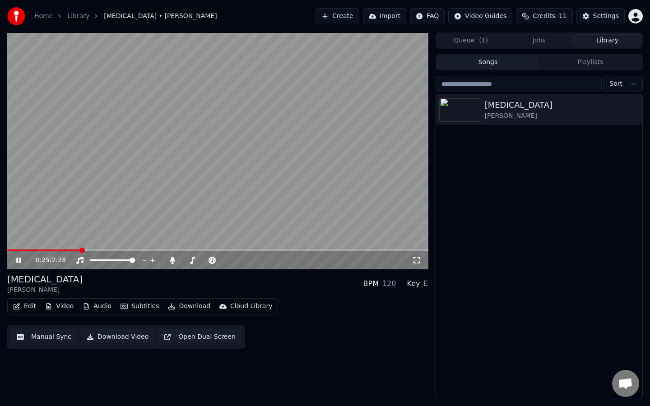
click at [18, 258] on icon at bounding box center [24, 260] width 21 height 7
click at [24, 308] on button "Edit" at bounding box center [24, 306] width 30 height 13
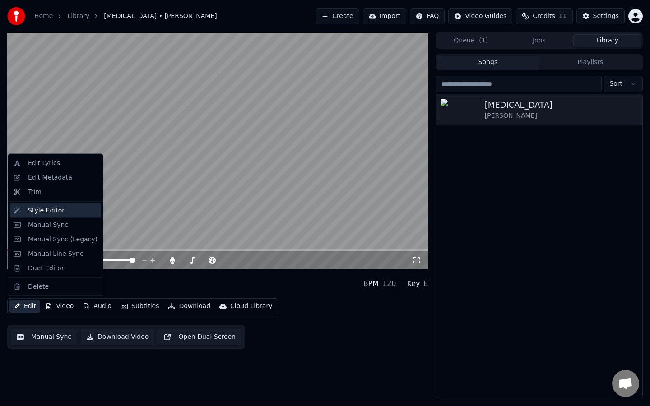
click at [51, 207] on div "Style Editor" at bounding box center [46, 210] width 37 height 9
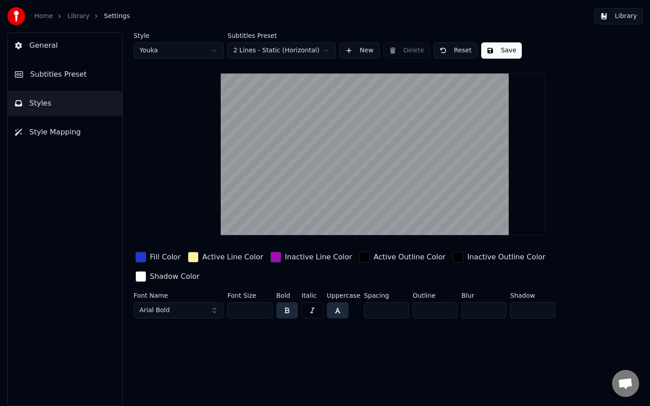
click at [298, 50] on html "Home Library Settings Library General Subtitles Preset Styles Style Mapping Sty…" at bounding box center [325, 203] width 650 height 406
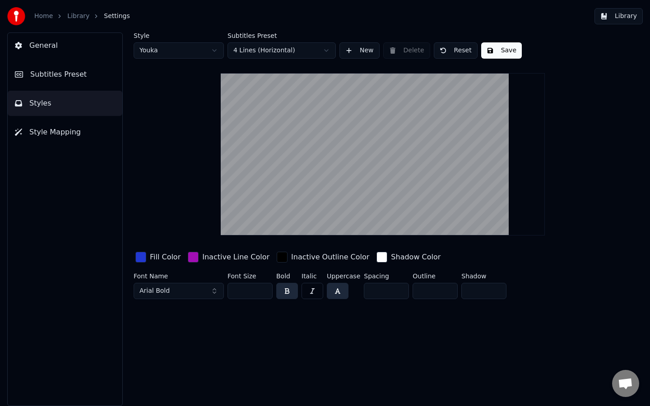
click at [391, 332] on div "Style Youka Subtitles Preset 4 Lines (Horizontal) New Delete Reset Save Fill Co…" at bounding box center [382, 219] width 534 height 374
click at [342, 293] on button "button" at bounding box center [338, 291] width 22 height 16
click at [505, 51] on button "Save" at bounding box center [501, 50] width 41 height 16
click at [66, 129] on span "Style Mapping" at bounding box center [54, 132] width 51 height 11
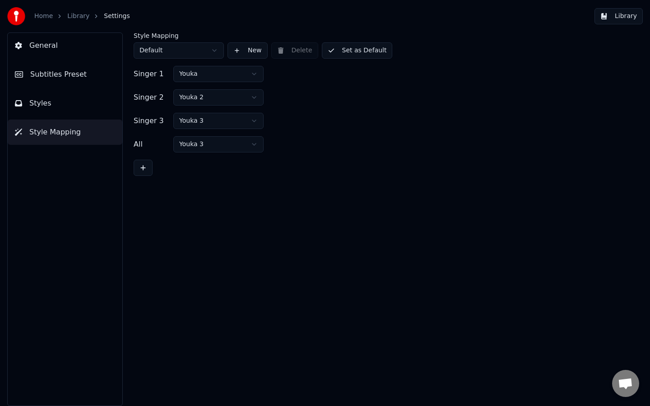
click at [31, 104] on span "Styles" at bounding box center [40, 103] width 22 height 11
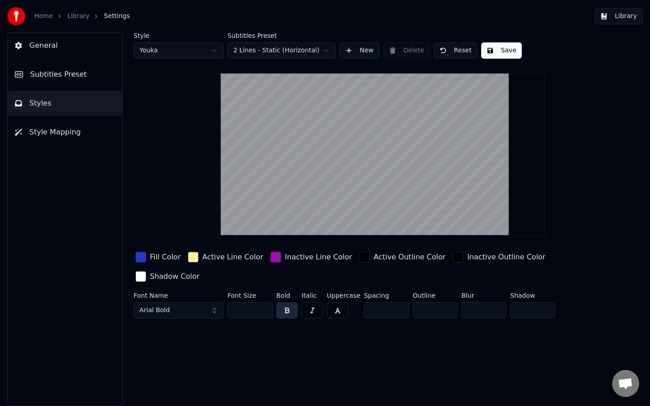
click at [291, 51] on html "Home Library Settings Library General Subtitles Preset Styles Style Mapping Sty…" at bounding box center [325, 203] width 650 height 406
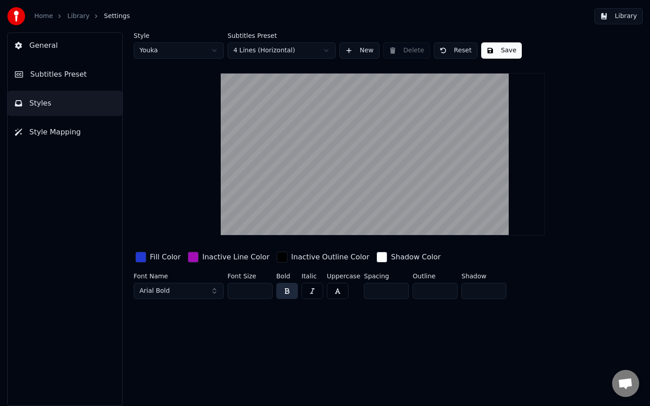
click at [501, 52] on button "Save" at bounding box center [501, 50] width 41 height 16
click at [623, 15] on button "Library" at bounding box center [618, 16] width 48 height 16
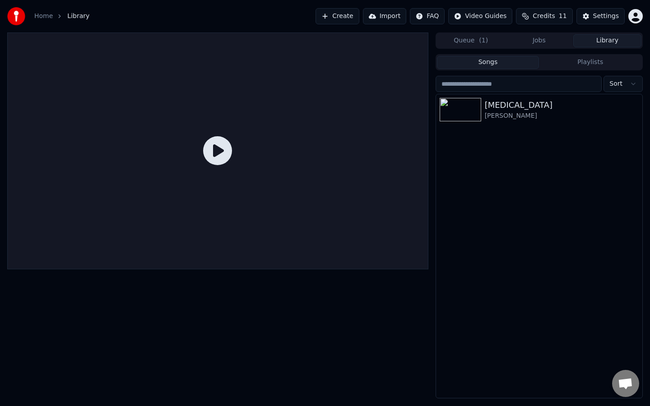
click at [217, 153] on icon at bounding box center [217, 150] width 29 height 29
click at [498, 113] on div "My Chemical Romance" at bounding box center [556, 115] width 145 height 9
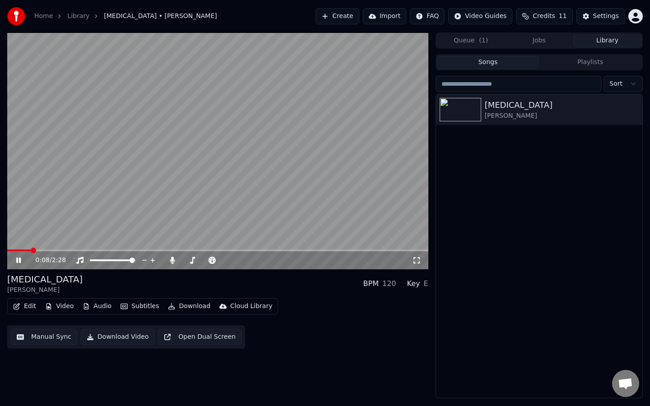
click at [52, 252] on div "0:08 / 2:28" at bounding box center [217, 260] width 421 height 18
click at [21, 262] on icon at bounding box center [24, 260] width 21 height 7
click at [24, 261] on icon at bounding box center [24, 260] width 21 height 7
click at [19, 259] on icon at bounding box center [18, 260] width 5 height 6
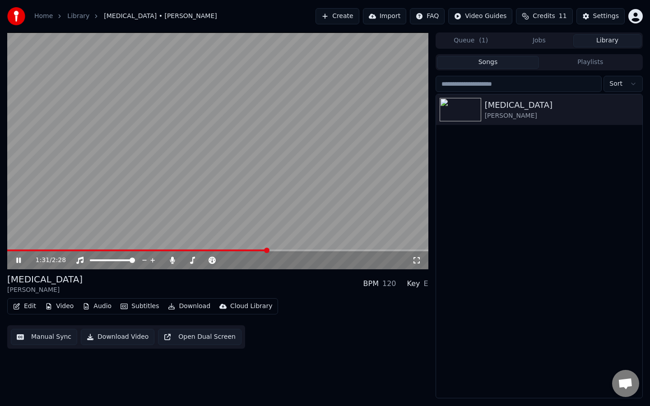
click at [19, 258] on icon at bounding box center [18, 260] width 5 height 5
click at [19, 259] on icon at bounding box center [18, 260] width 5 height 6
click at [20, 259] on icon at bounding box center [18, 260] width 5 height 5
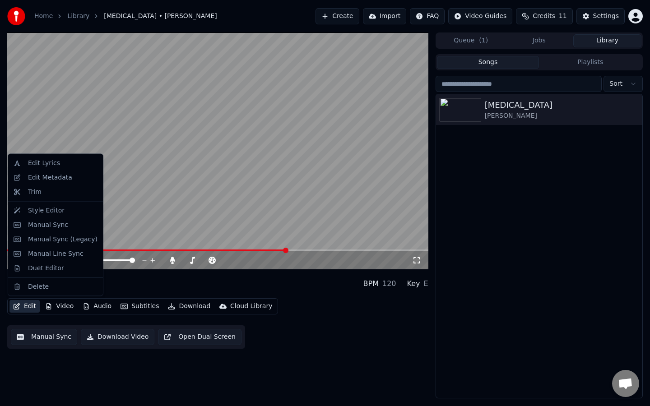
click at [17, 305] on icon "button" at bounding box center [16, 306] width 7 height 6
click at [66, 209] on div "Style Editor" at bounding box center [62, 210] width 69 height 9
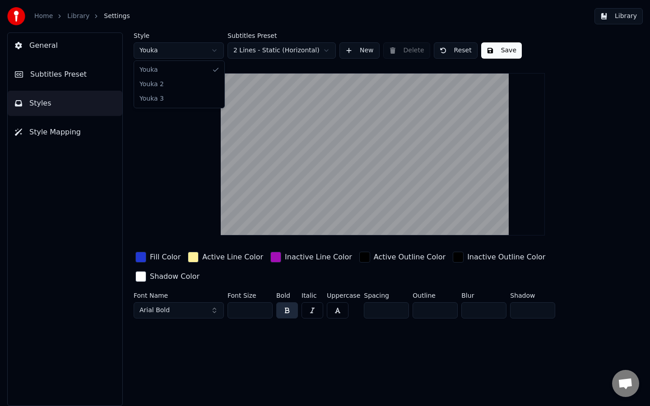
click at [192, 53] on html "Home Library Settings Library General Subtitles Preset Styles Style Mapping Sty…" at bounding box center [325, 203] width 650 height 406
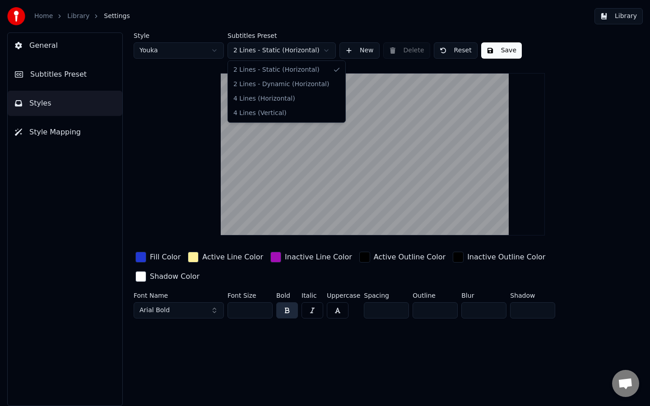
click at [282, 49] on html "Home Library Settings Library General Subtitles Preset Styles Style Mapping Sty…" at bounding box center [325, 203] width 650 height 406
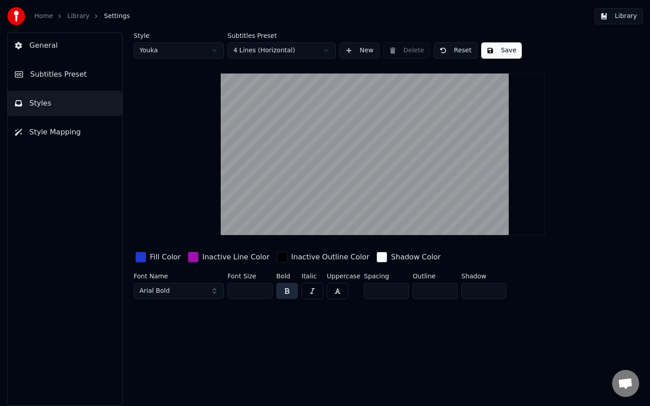
click at [341, 292] on button "button" at bounding box center [338, 291] width 22 height 16
click at [66, 136] on span "Style Mapping" at bounding box center [54, 132] width 51 height 11
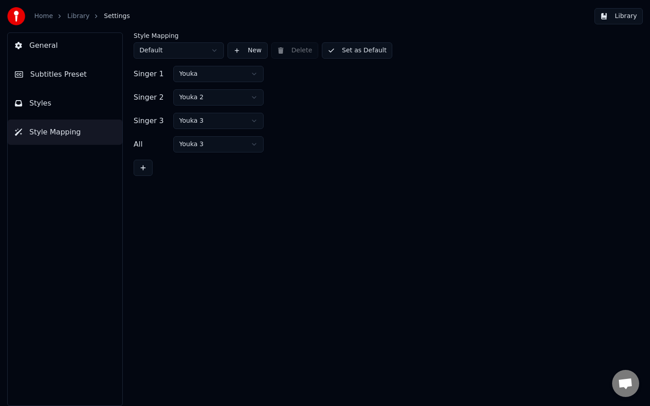
click at [69, 106] on button "Styles" at bounding box center [65, 103] width 115 height 25
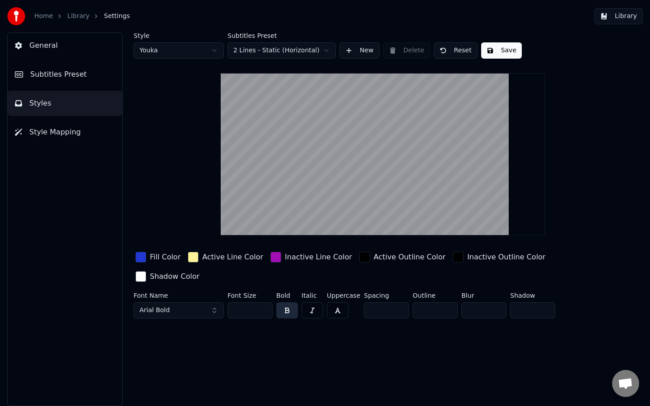
click at [70, 72] on span "Subtitles Preset" at bounding box center [58, 74] width 56 height 11
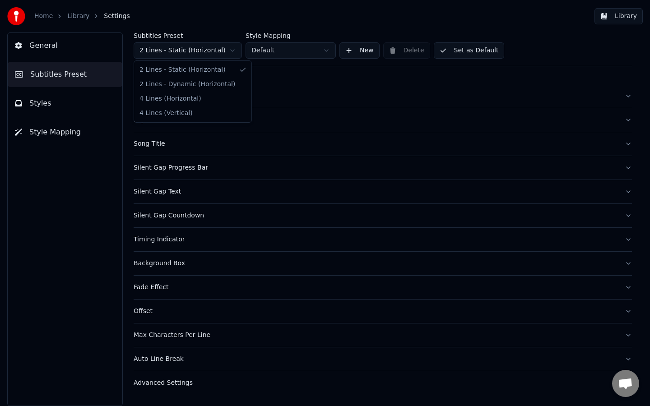
click at [215, 54] on html "Home Library Settings Library General Subtitles Preset Styles Style Mapping Sub…" at bounding box center [325, 203] width 650 height 406
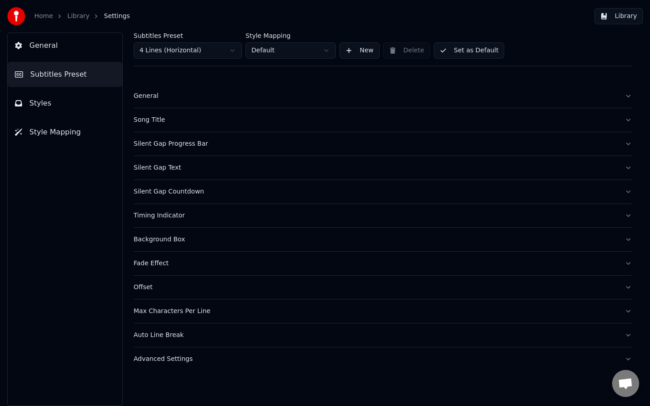
click at [62, 111] on button "Styles" at bounding box center [65, 103] width 115 height 25
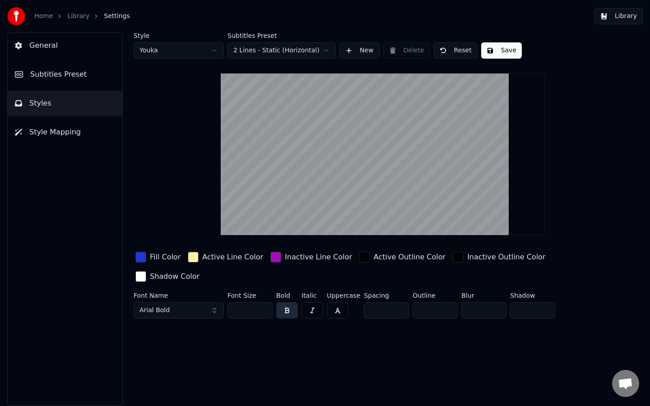
click at [78, 69] on button "Subtitles Preset" at bounding box center [65, 74] width 115 height 25
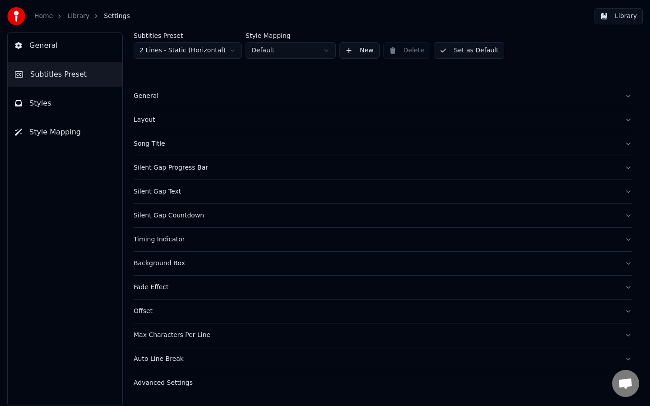
click at [75, 108] on button "Styles" at bounding box center [65, 103] width 115 height 25
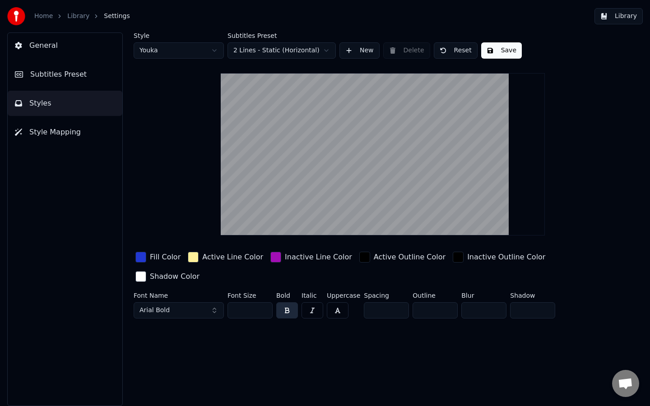
click at [73, 131] on span "Style Mapping" at bounding box center [54, 132] width 51 height 11
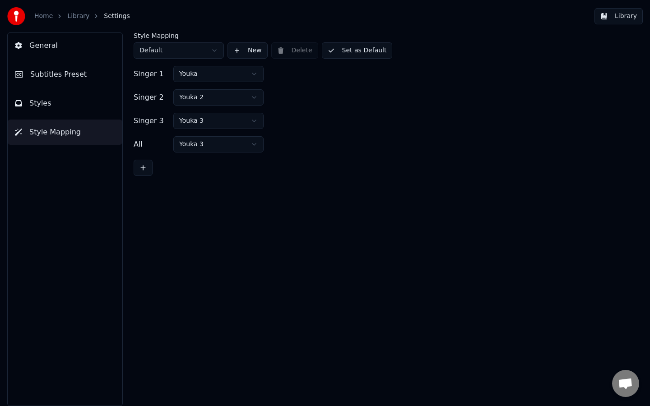
click at [70, 112] on button "Styles" at bounding box center [65, 103] width 115 height 25
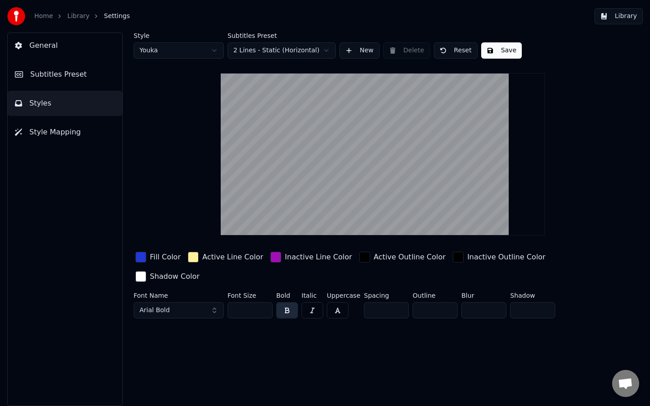
click at [617, 19] on button "Library" at bounding box center [618, 16] width 48 height 16
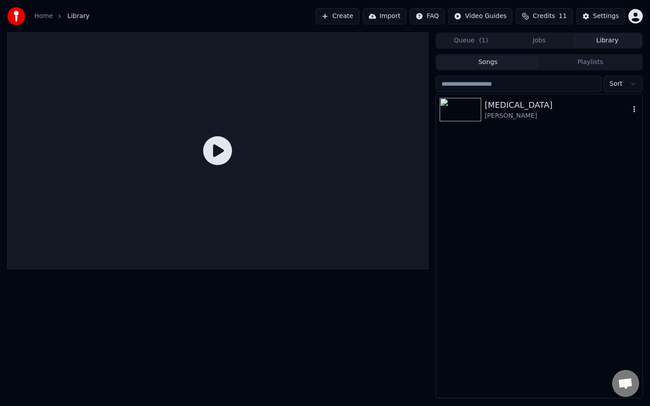
click at [508, 111] on div "My Chemical Romance" at bounding box center [556, 115] width 145 height 9
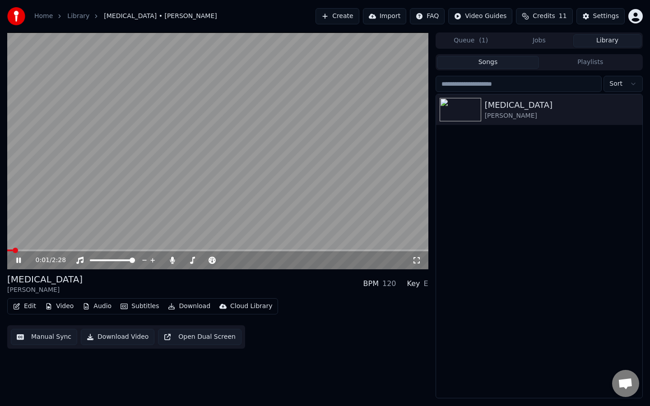
click at [22, 262] on icon at bounding box center [24, 260] width 21 height 7
click at [25, 308] on button "Edit" at bounding box center [24, 306] width 30 height 13
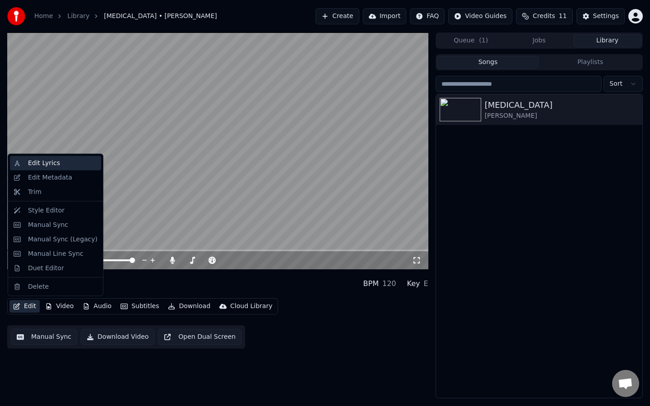
click at [57, 161] on div "Edit Lyrics" at bounding box center [44, 163] width 32 height 9
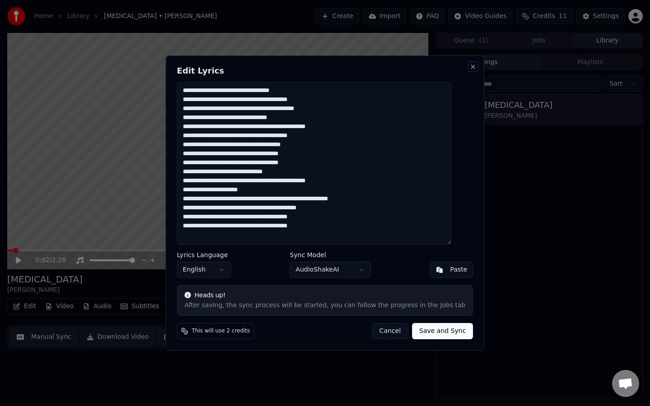
click at [469, 68] on button "Close" at bounding box center [472, 66] width 7 height 7
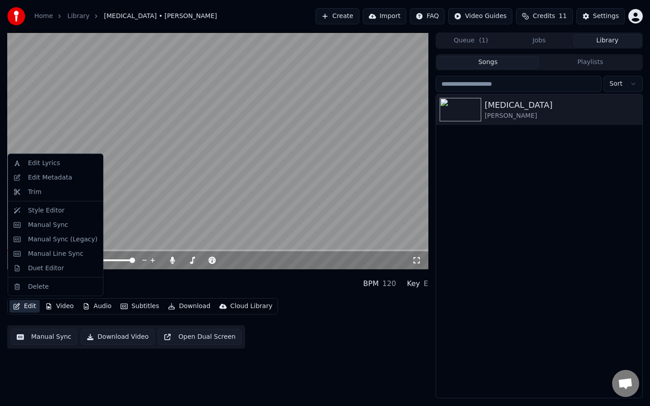
click at [24, 308] on button "Edit" at bounding box center [24, 306] width 30 height 13
click at [41, 254] on div "Manual Line Sync" at bounding box center [55, 253] width 55 height 9
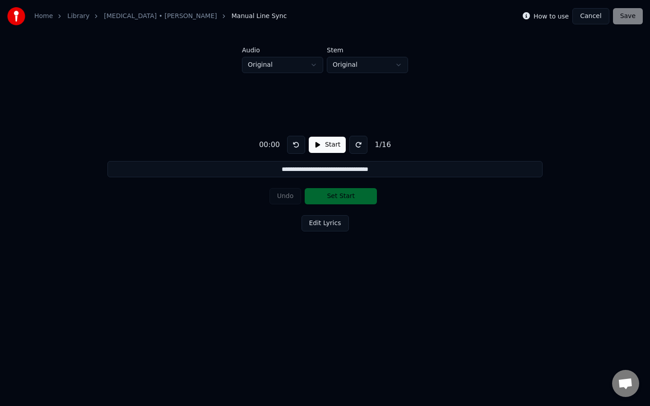
click at [591, 16] on button "Cancel" at bounding box center [590, 16] width 37 height 16
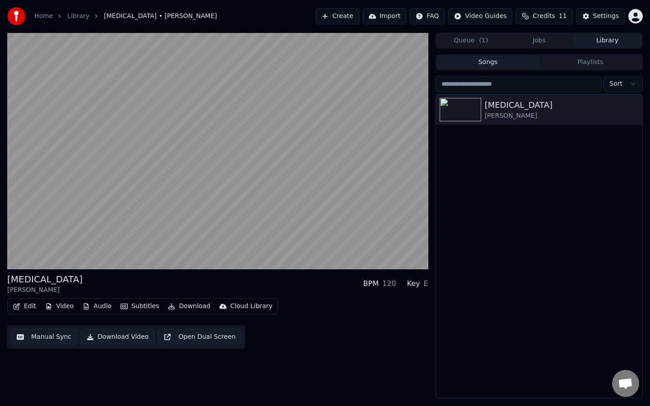
click at [55, 305] on button "Video" at bounding box center [60, 306] width 36 height 13
click at [150, 283] on div "Cancer My Chemical Romance BPM 120 Key E" at bounding box center [217, 284] width 421 height 22
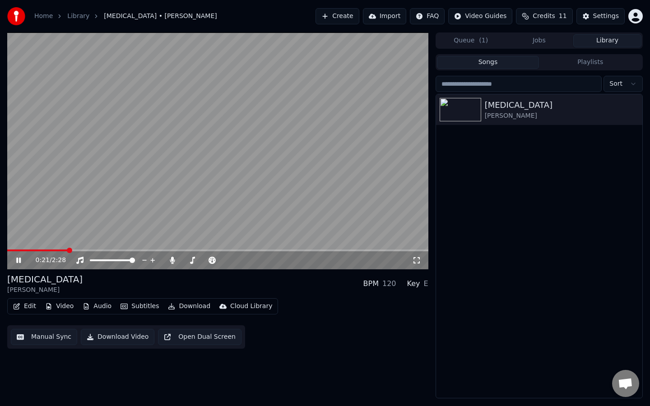
click at [20, 257] on icon at bounding box center [24, 260] width 21 height 7
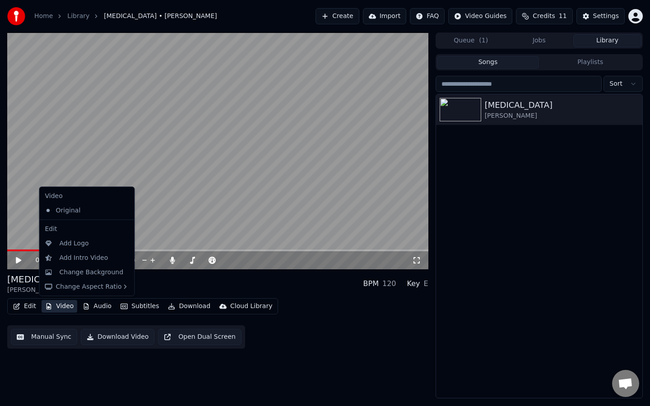
click at [62, 304] on button "Video" at bounding box center [60, 306] width 36 height 13
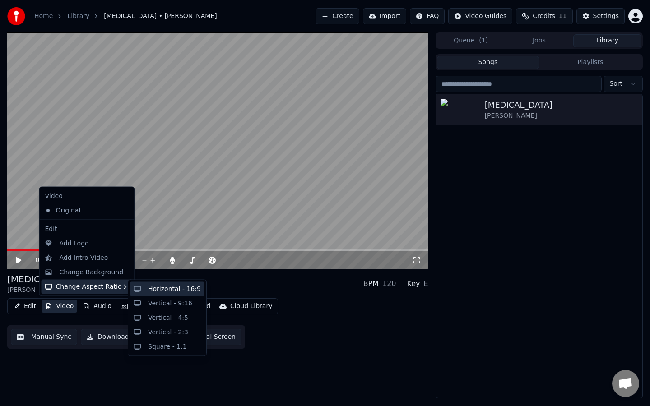
click at [160, 288] on div "Horizontal - 16:9" at bounding box center [174, 289] width 53 height 9
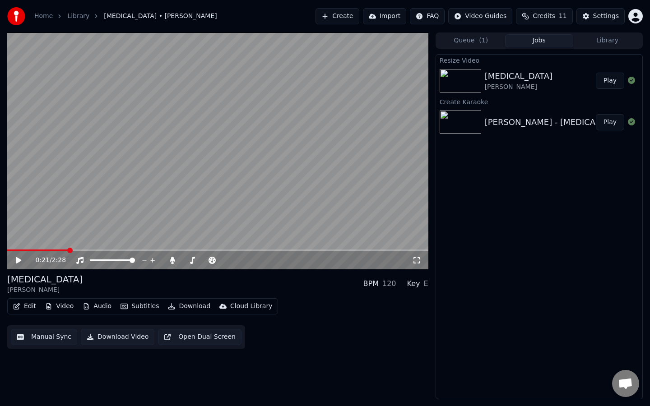
click at [58, 305] on button "Video" at bounding box center [60, 306] width 36 height 13
click at [23, 305] on button "Edit" at bounding box center [24, 306] width 30 height 13
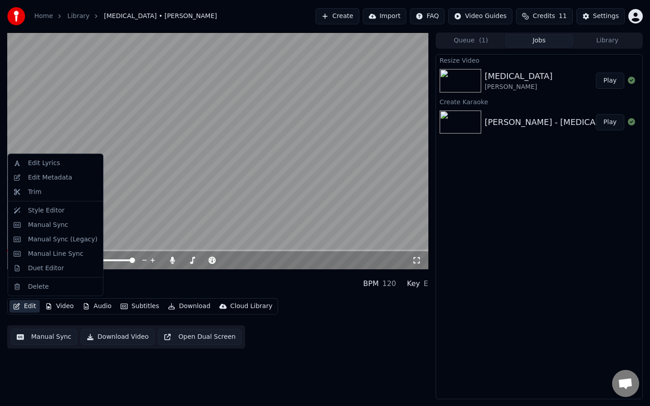
click at [23, 305] on button "Edit" at bounding box center [24, 306] width 30 height 13
click at [47, 181] on div "Edit Metadata" at bounding box center [50, 177] width 44 height 9
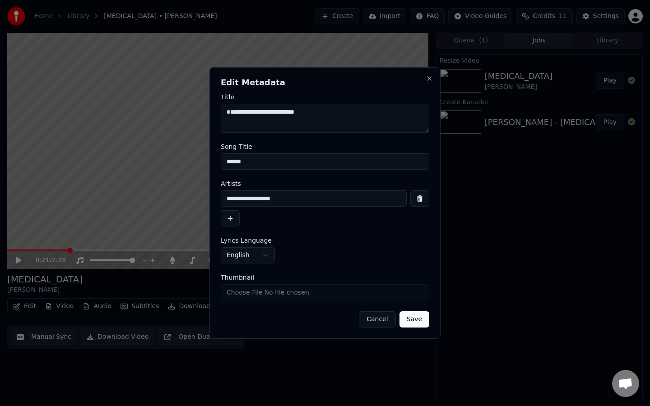
type textarea "**********"
click at [377, 320] on button "Cancel" at bounding box center [377, 319] width 37 height 16
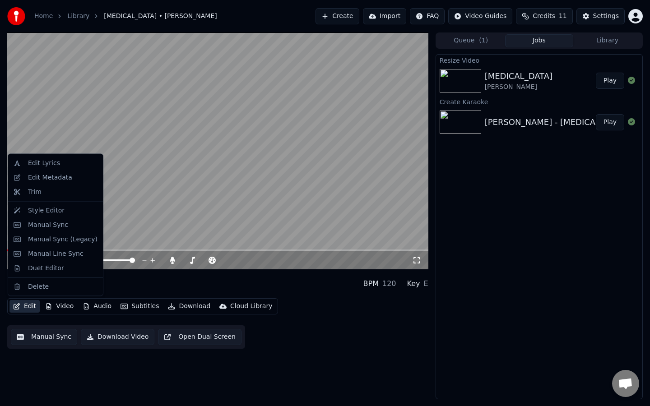
click at [26, 309] on button "Edit" at bounding box center [24, 306] width 30 height 13
click at [46, 209] on div "Style Editor" at bounding box center [46, 210] width 37 height 9
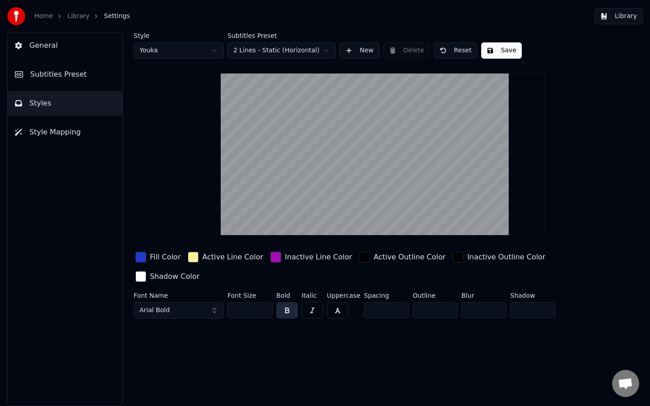
click at [445, 302] on input "*" at bounding box center [434, 310] width 45 height 16
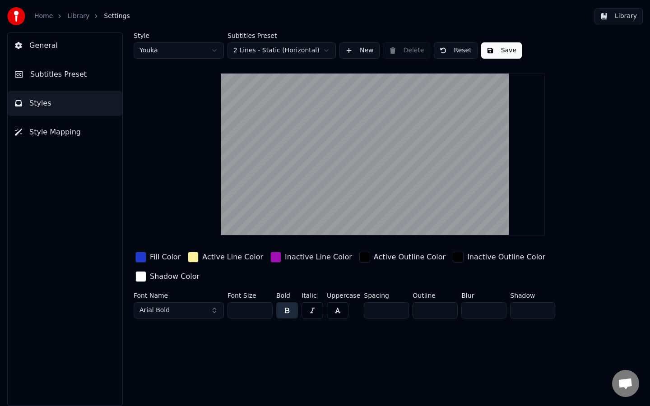
click at [445, 302] on input "*" at bounding box center [434, 310] width 45 height 16
type input "*"
click at [445, 302] on input "*" at bounding box center [434, 310] width 45 height 16
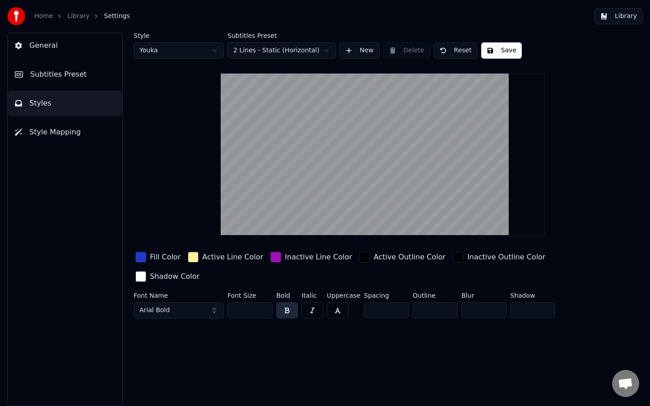
click at [51, 134] on span "Style Mapping" at bounding box center [54, 132] width 51 height 11
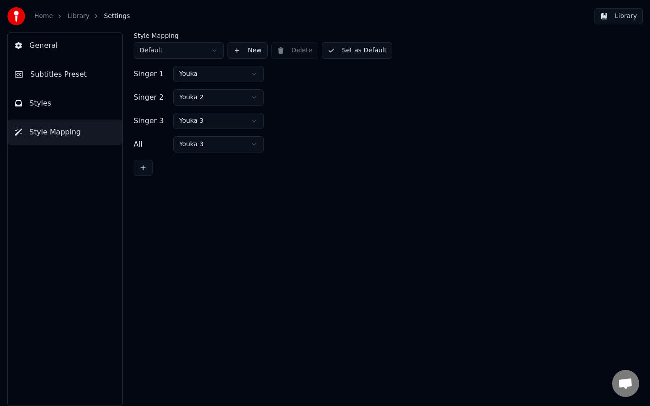
click at [55, 117] on div "General Subtitles Preset Styles Style Mapping" at bounding box center [64, 219] width 115 height 374
click at [32, 105] on span "Styles" at bounding box center [40, 103] width 22 height 11
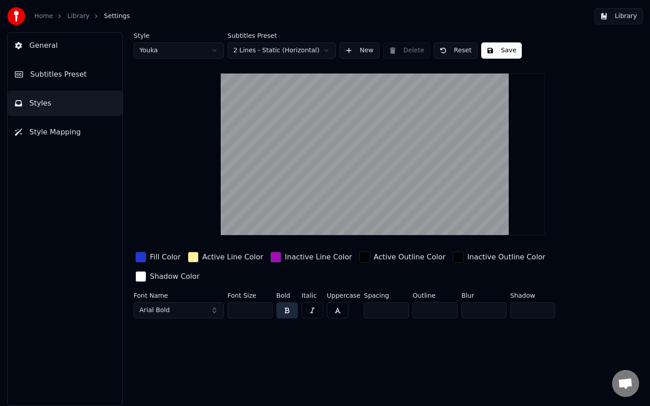
click at [282, 51] on html "Home Library Settings Library General Subtitles Preset Styles Style Mapping Sty…" at bounding box center [325, 203] width 650 height 406
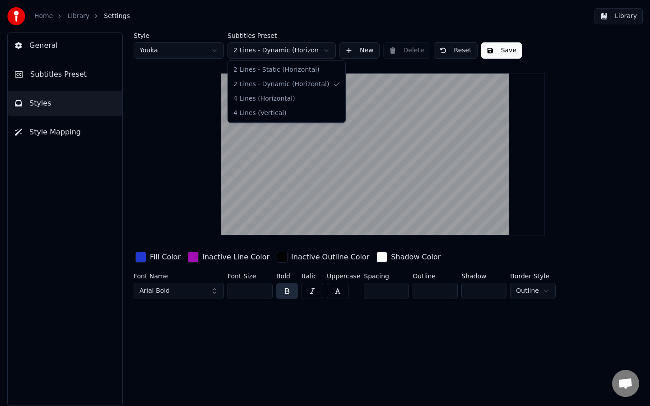
click at [291, 52] on html "Home Library Settings Library General Subtitles Preset Styles Style Mapping Sty…" at bounding box center [325, 203] width 650 height 406
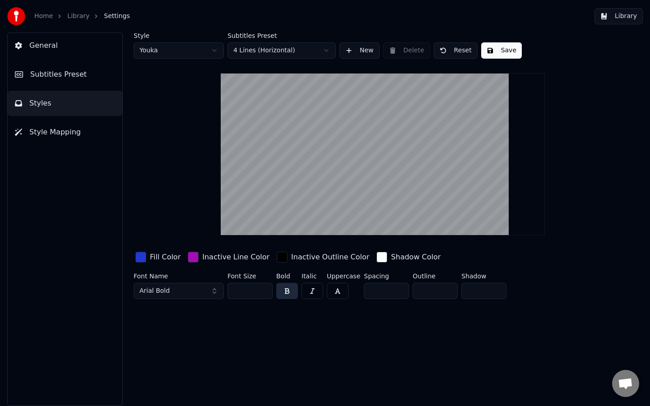
click at [343, 294] on button "button" at bounding box center [338, 291] width 22 height 16
click at [496, 51] on button "Save" at bounding box center [501, 50] width 41 height 16
click at [496, 51] on button "Done" at bounding box center [502, 50] width 42 height 16
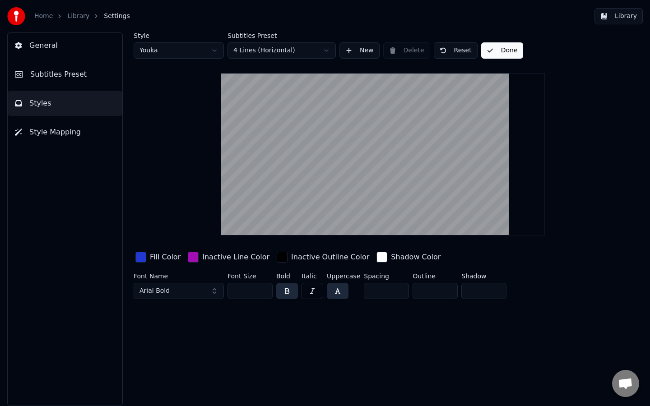
click at [496, 51] on button "Done" at bounding box center [502, 50] width 42 height 16
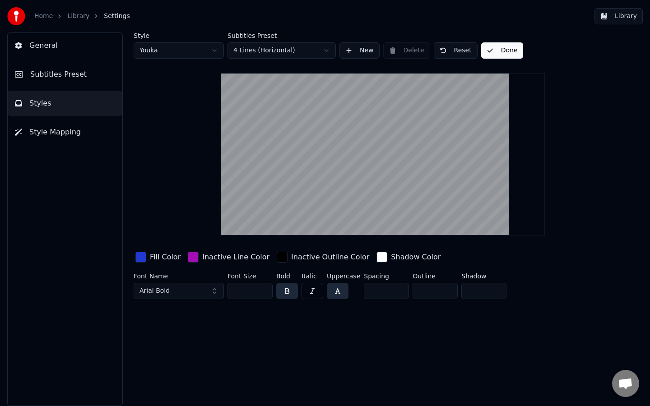
click at [496, 51] on button "Done" at bounding box center [502, 50] width 42 height 16
click at [622, 18] on button "Library" at bounding box center [618, 16] width 48 height 16
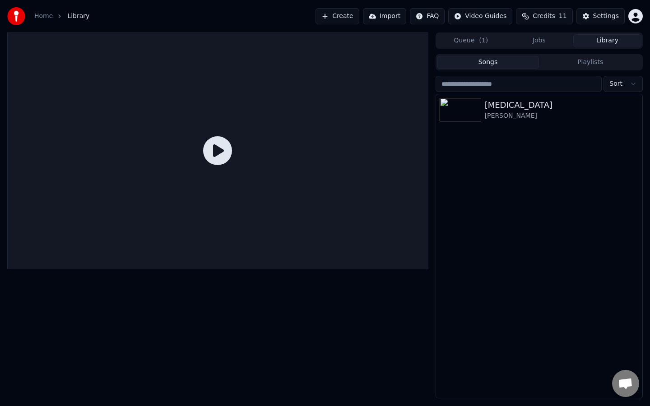
click at [222, 152] on icon at bounding box center [217, 150] width 29 height 29
click at [509, 105] on div "Cancer" at bounding box center [556, 105] width 145 height 13
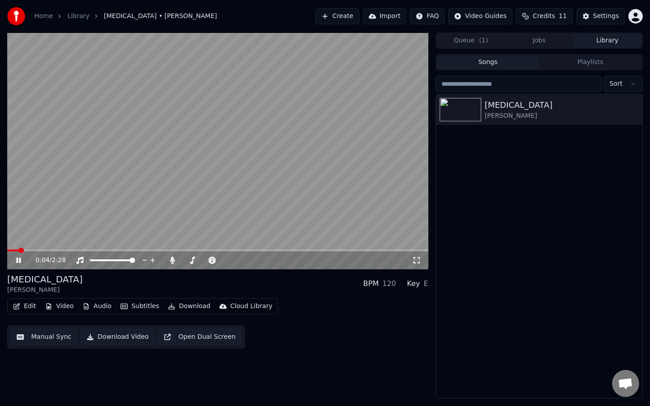
click at [32, 251] on div "0:04 / 2:28" at bounding box center [217, 260] width 421 height 18
click at [19, 261] on icon at bounding box center [18, 260] width 5 height 5
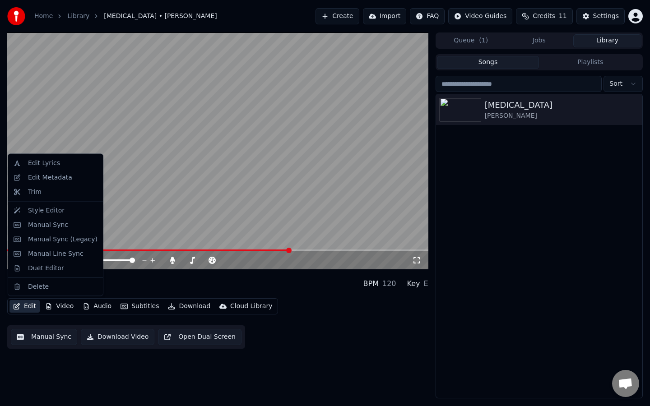
click at [18, 306] on icon "button" at bounding box center [16, 306] width 7 height 6
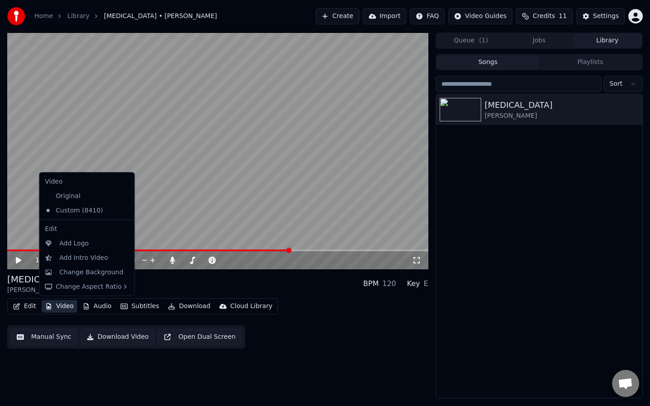
click at [56, 306] on button "Video" at bounding box center [60, 306] width 36 height 13
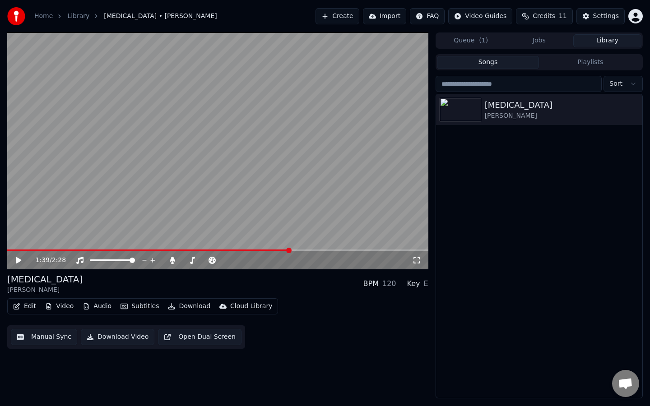
click at [60, 304] on button "Video" at bounding box center [60, 306] width 36 height 13
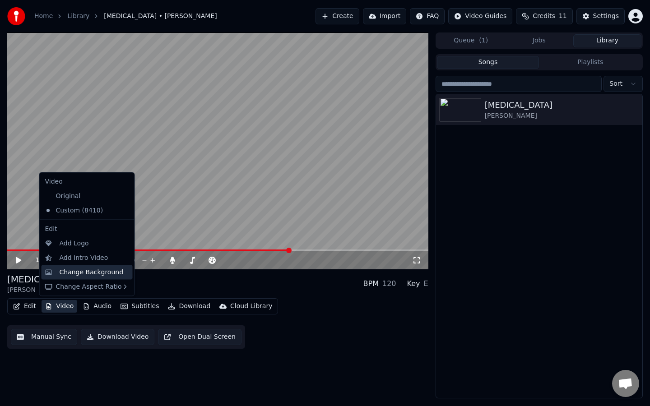
click at [81, 273] on div "Change Background" at bounding box center [92, 272] width 64 height 9
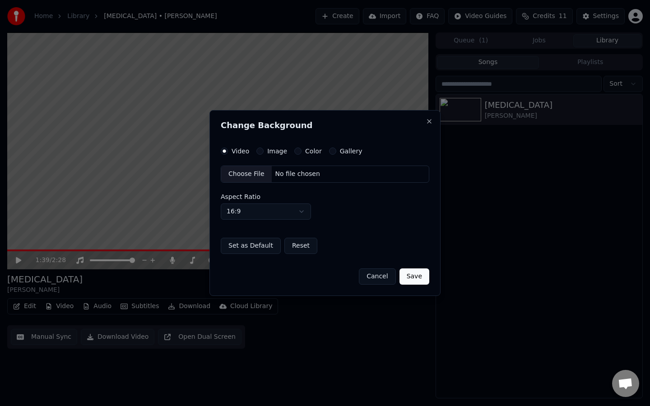
click at [301, 152] on div "Color" at bounding box center [308, 151] width 28 height 7
click at [298, 152] on button "Color" at bounding box center [297, 151] width 7 height 7
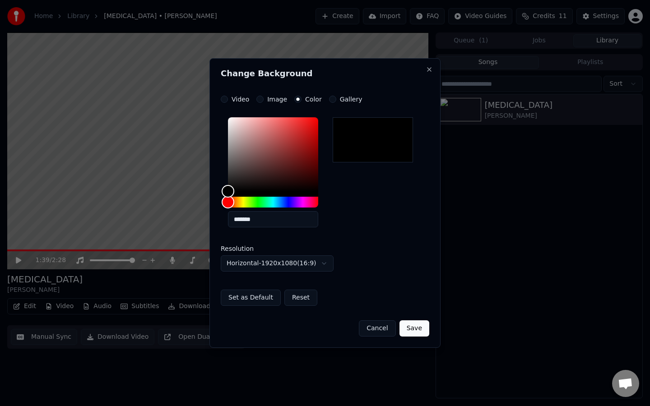
click at [376, 137] on div at bounding box center [372, 139] width 80 height 45
type input "*******"
drag, startPoint x: 231, startPoint y: 192, endPoint x: 355, endPoint y: 220, distance: 126.8
click at [354, 220] on div "*******" at bounding box center [325, 174] width 208 height 121
click at [426, 331] on button "Save" at bounding box center [414, 328] width 30 height 16
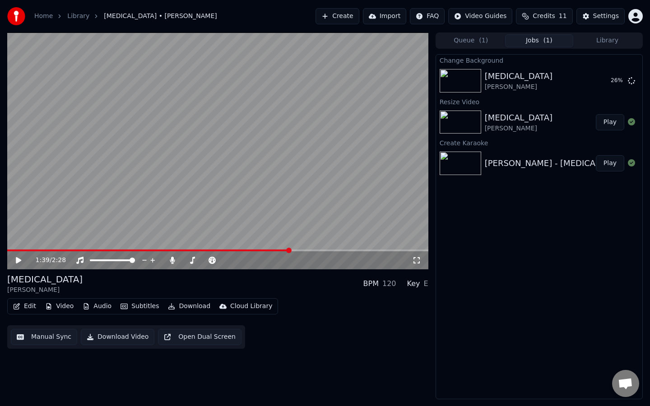
click at [18, 260] on icon at bounding box center [18, 260] width 5 height 6
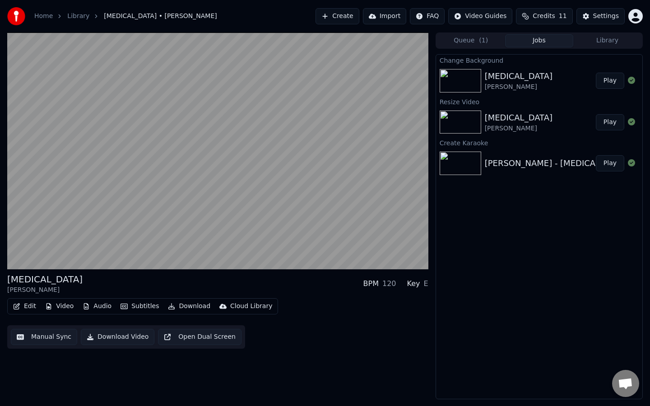
click at [542, 77] on div "Cancer" at bounding box center [518, 76] width 68 height 13
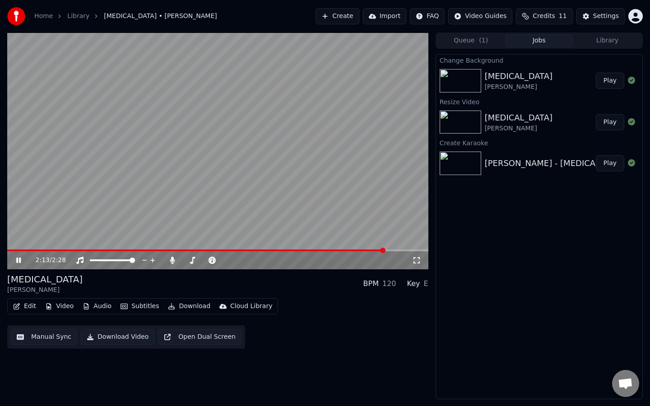
click at [18, 262] on icon at bounding box center [24, 260] width 21 height 7
click at [609, 80] on button "Play" at bounding box center [609, 81] width 28 height 16
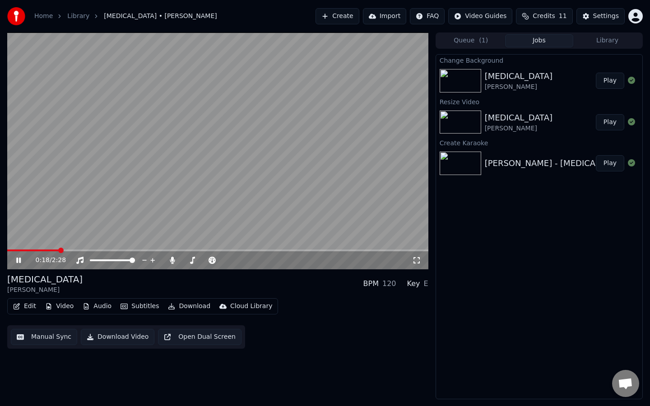
click at [19, 262] on icon at bounding box center [18, 260] width 5 height 5
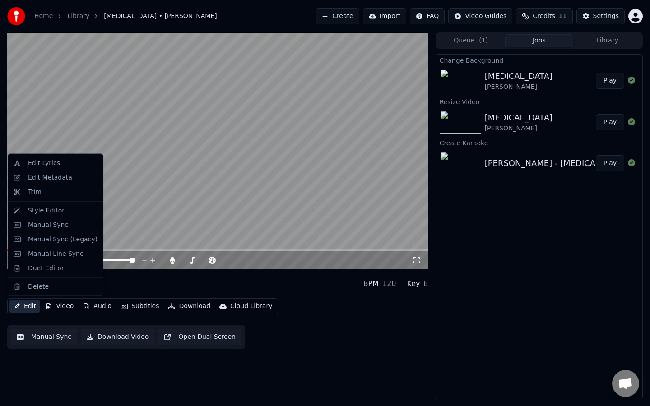
click at [30, 305] on button "Edit" at bounding box center [24, 306] width 30 height 13
click at [54, 211] on div "Style Editor" at bounding box center [46, 210] width 37 height 9
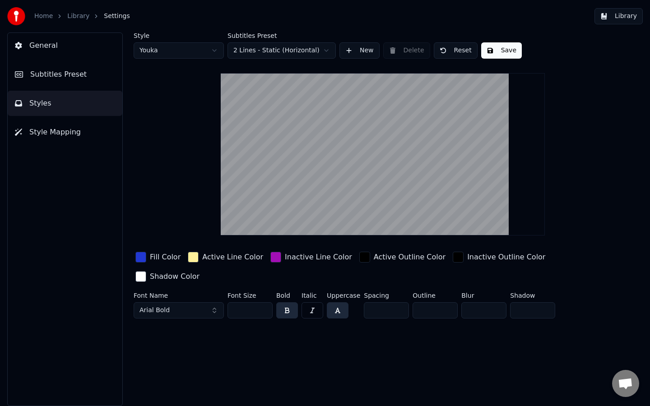
click at [398, 302] on input "*" at bounding box center [386, 310] width 45 height 16
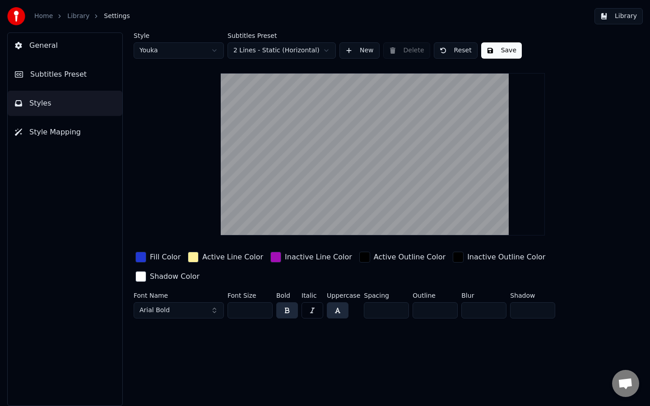
click at [398, 302] on input "*" at bounding box center [386, 310] width 45 height 16
click at [401, 302] on input "*" at bounding box center [386, 310] width 45 height 16
click at [398, 302] on input "*" at bounding box center [386, 310] width 45 height 16
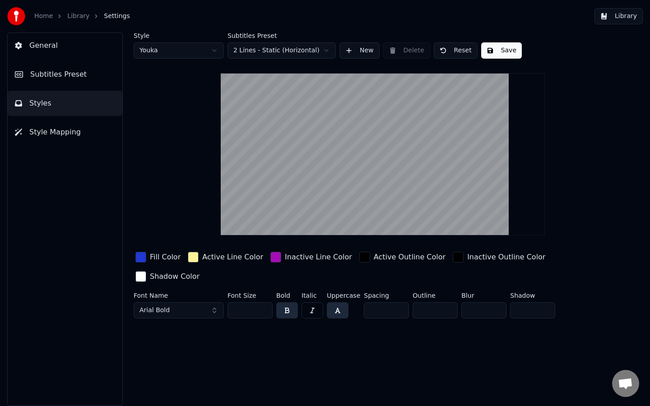
click at [398, 302] on input "*" at bounding box center [386, 310] width 45 height 16
type input "*"
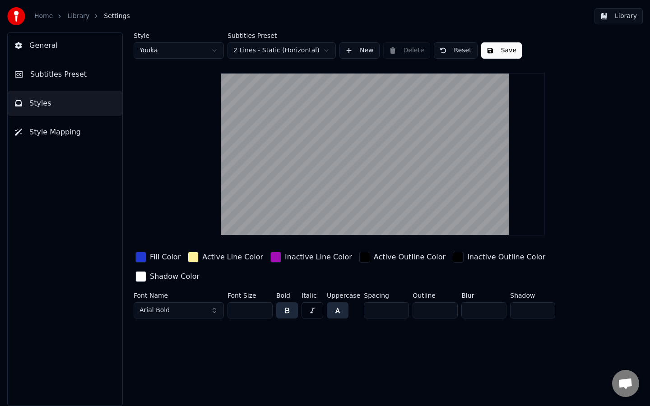
click at [398, 302] on input "*" at bounding box center [386, 310] width 45 height 16
click at [392, 205] on video at bounding box center [383, 154] width 324 height 162
drag, startPoint x: 392, startPoint y: 204, endPoint x: 396, endPoint y: 163, distance: 41.2
click at [396, 163] on video at bounding box center [383, 154] width 324 height 162
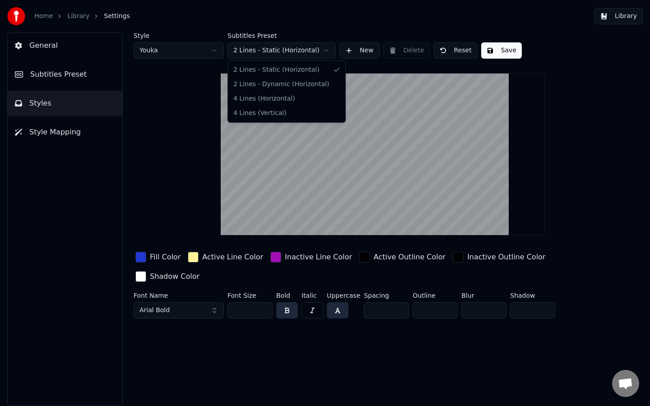
click at [303, 50] on html "Home Library Settings Library General Subtitles Preset Styles Style Mapping Sty…" at bounding box center [325, 203] width 650 height 406
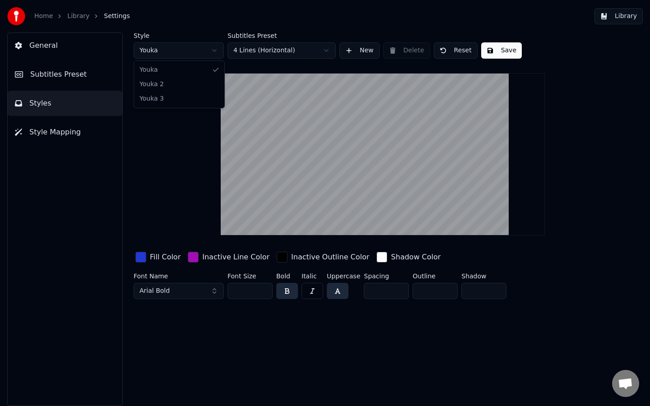
click at [180, 48] on html "Home Library Settings Library General Subtitles Preset Styles Style Mapping Sty…" at bounding box center [325, 203] width 650 height 406
click at [181, 50] on html "Home Library Settings Library General Subtitles Preset Styles Style Mapping Sty…" at bounding box center [325, 203] width 650 height 406
click at [191, 53] on html "Home Library Settings Library General Subtitles Preset Styles Style Mapping Sty…" at bounding box center [325, 203] width 650 height 406
click at [620, 14] on button "Library" at bounding box center [618, 16] width 48 height 16
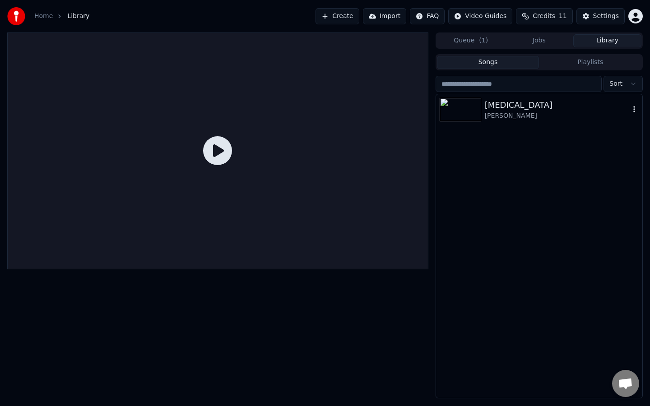
click at [517, 114] on div "My Chemical Romance" at bounding box center [556, 115] width 145 height 9
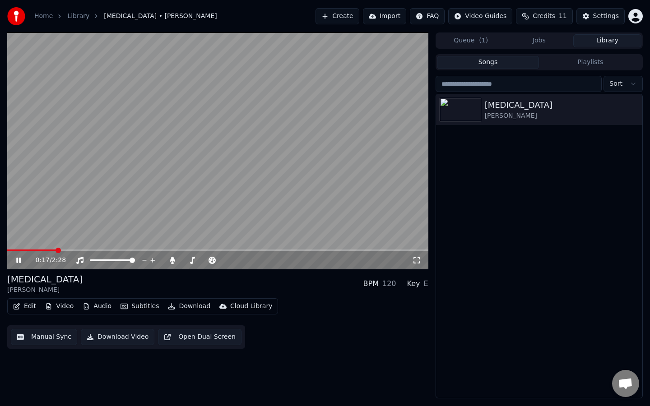
click at [22, 262] on icon at bounding box center [24, 260] width 21 height 7
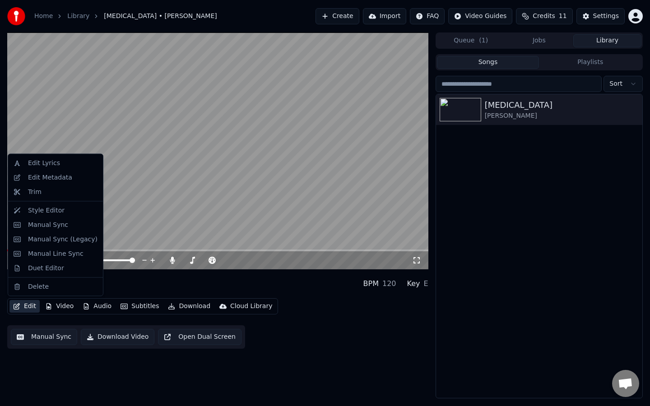
click at [28, 304] on button "Edit" at bounding box center [24, 306] width 30 height 13
click at [39, 210] on div "Style Editor" at bounding box center [46, 210] width 37 height 9
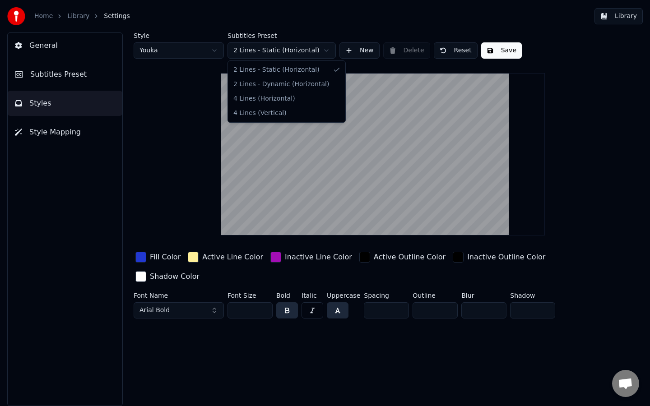
click at [292, 49] on html "Home Library Settings Library General Subtitles Preset Styles Style Mapping Sty…" at bounding box center [325, 203] width 650 height 406
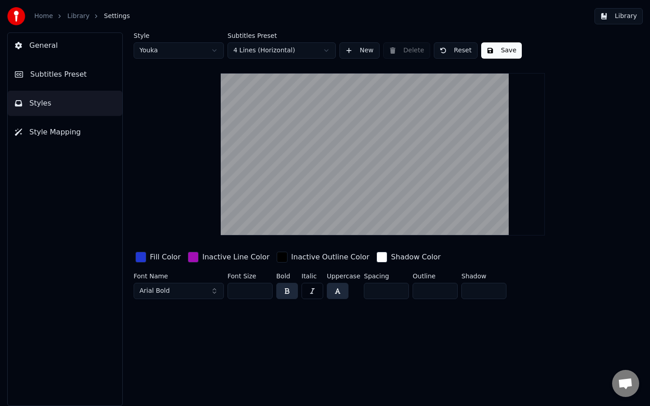
click at [493, 51] on button "Save" at bounding box center [501, 50] width 41 height 16
